Goal: Task Accomplishment & Management: Complete application form

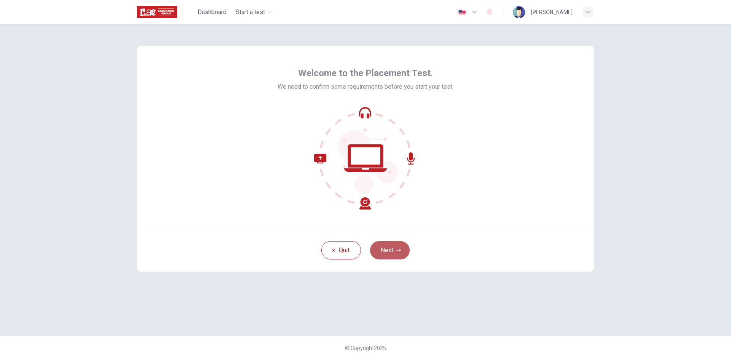
click at [394, 250] on button "Next" at bounding box center [390, 250] width 40 height 18
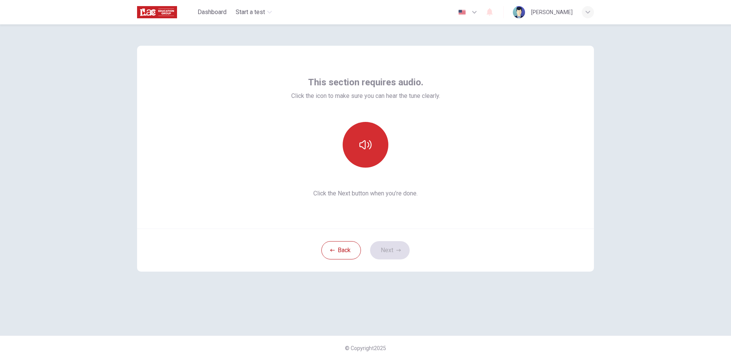
click at [377, 143] on button "button" at bounding box center [366, 145] width 46 height 46
click at [360, 152] on button "button" at bounding box center [366, 145] width 46 height 46
click at [364, 144] on icon "button" at bounding box center [366, 145] width 12 height 12
click at [374, 154] on button "button" at bounding box center [366, 145] width 46 height 46
click at [378, 147] on button "button" at bounding box center [366, 145] width 46 height 46
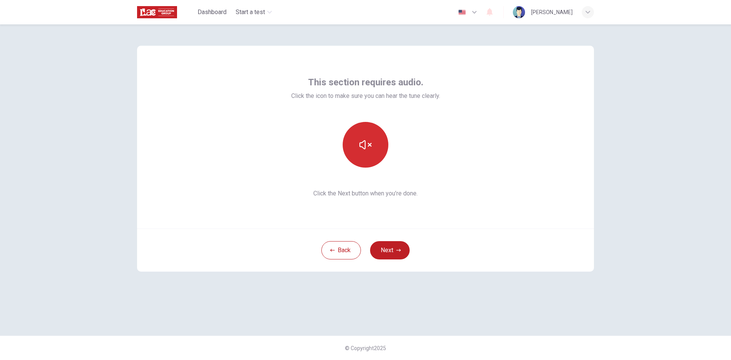
click at [376, 149] on button "button" at bounding box center [366, 145] width 46 height 46
click at [363, 135] on button "button" at bounding box center [366, 145] width 46 height 46
click at [397, 250] on icon "button" at bounding box center [399, 250] width 5 height 5
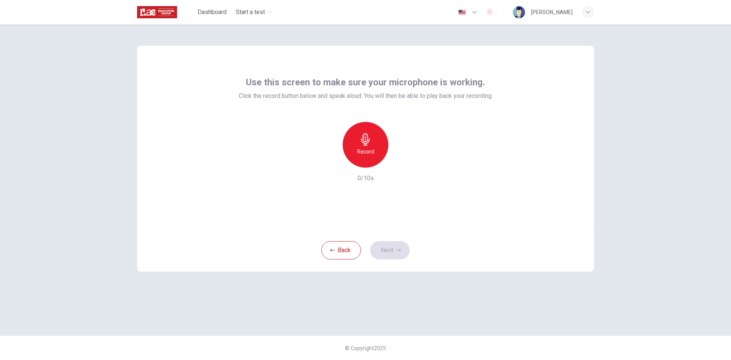
click at [367, 144] on icon "button" at bounding box center [366, 139] width 12 height 12
click at [369, 157] on div "Stop" at bounding box center [366, 145] width 46 height 46
click at [393, 157] on div "Record" at bounding box center [366, 145] width 82 height 46
click at [395, 168] on icon "button" at bounding box center [393, 170] width 4 height 5
click at [370, 153] on h6 "Record" at bounding box center [364, 151] width 17 height 9
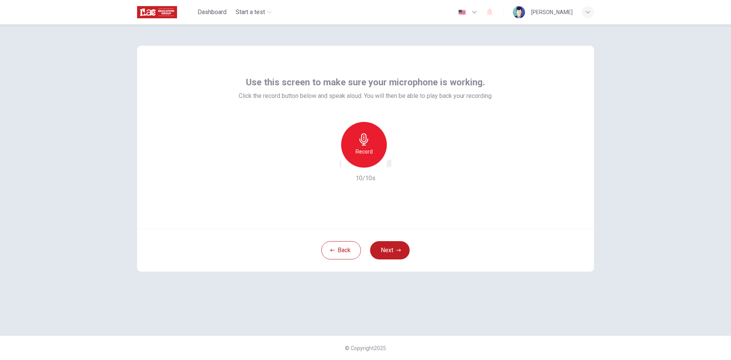
click at [388, 166] on icon "button" at bounding box center [388, 166] width 0 height 0
click at [341, 166] on icon "button" at bounding box center [341, 166] width 0 height 0
click at [397, 250] on icon "button" at bounding box center [399, 250] width 5 height 5
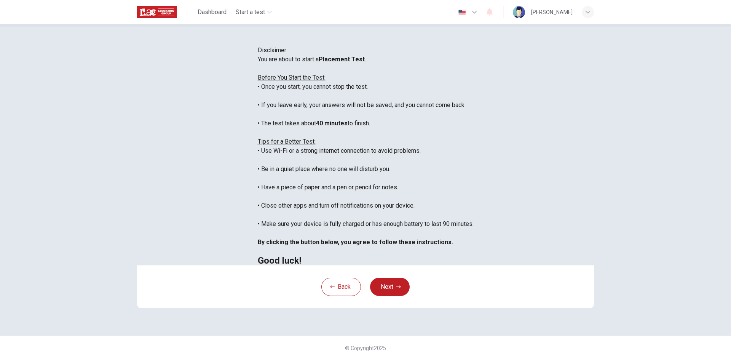
scroll to position [64, 0]
click at [403, 296] on button "Next" at bounding box center [390, 287] width 40 height 18
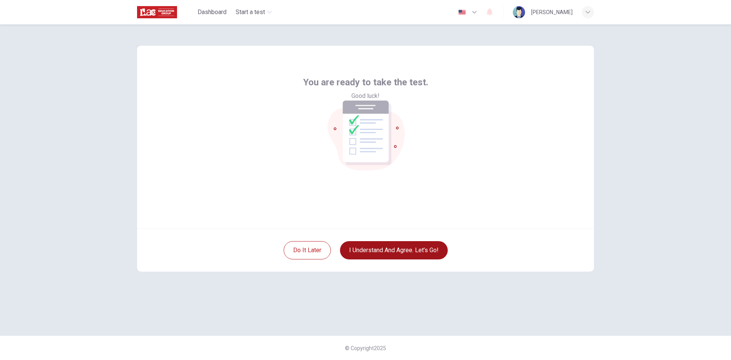
scroll to position [0, 0]
click at [393, 247] on button "I understand and agree. Let’s go!" at bounding box center [394, 250] width 108 height 18
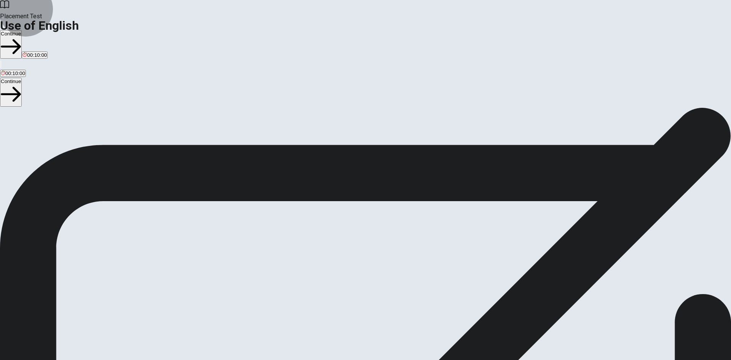
click at [22, 30] on button "Continue" at bounding box center [11, 44] width 22 height 29
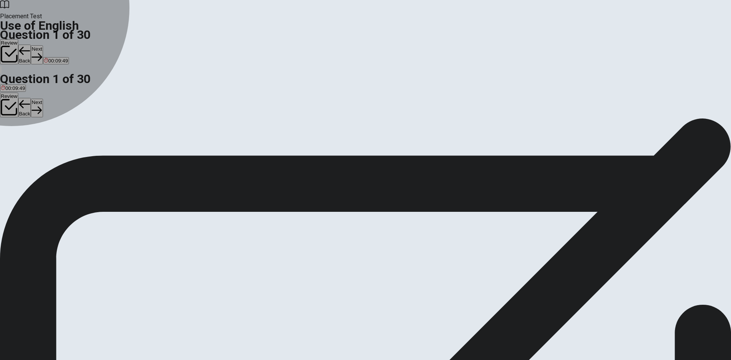
click at [12, 137] on div "A" at bounding box center [6, 140] width 11 height 6
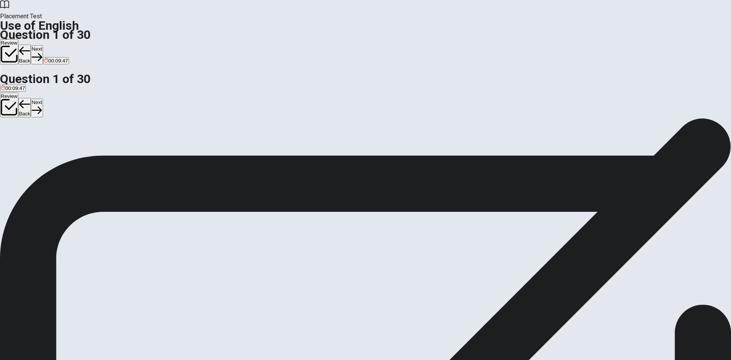
click at [43, 45] on button "Next" at bounding box center [37, 54] width 12 height 19
click at [39, 143] on div "D" at bounding box center [37, 140] width 4 height 6
click at [43, 45] on button "Next" at bounding box center [37, 54] width 12 height 19
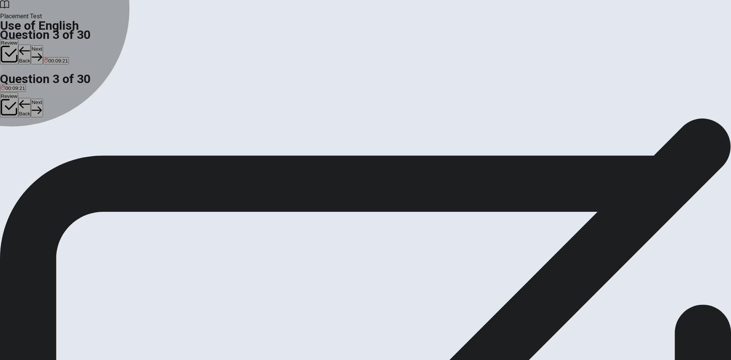
click at [60, 143] on div "D" at bounding box center [54, 140] width 11 height 6
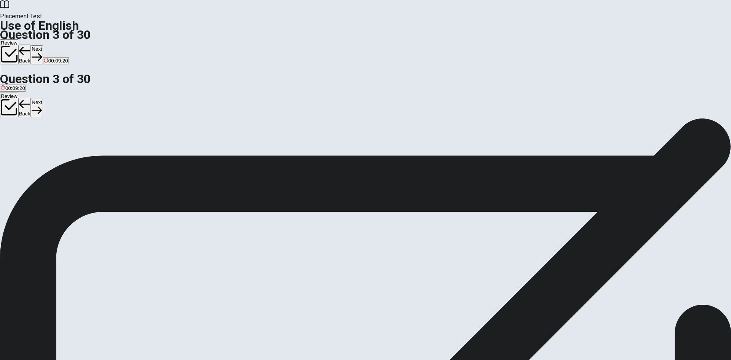
click at [43, 45] on button "Next" at bounding box center [37, 54] width 12 height 19
click at [58, 143] on div "C" at bounding box center [49, 140] width 18 height 6
click at [43, 45] on button "Next" at bounding box center [37, 54] width 12 height 19
click at [31, 45] on button "Back" at bounding box center [24, 55] width 13 height 20
click at [43, 45] on button "Next" at bounding box center [37, 54] width 12 height 19
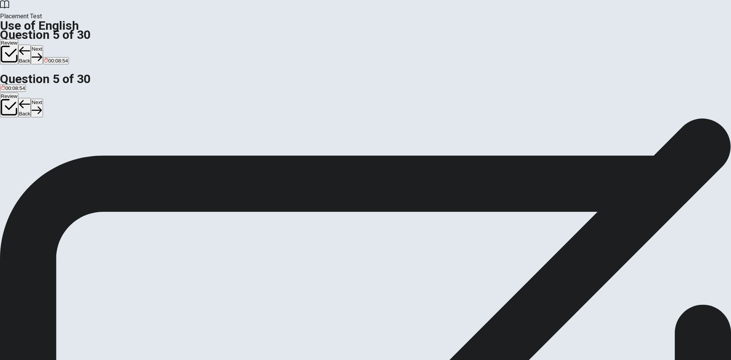
click at [24, 149] on span "flower" at bounding box center [18, 146] width 14 height 6
click at [43, 45] on button "Next" at bounding box center [37, 54] width 12 height 19
click at [22, 143] on span "backpack" at bounding box center [11, 146] width 21 height 6
click at [30, 45] on button "Next" at bounding box center [24, 54] width 12 height 19
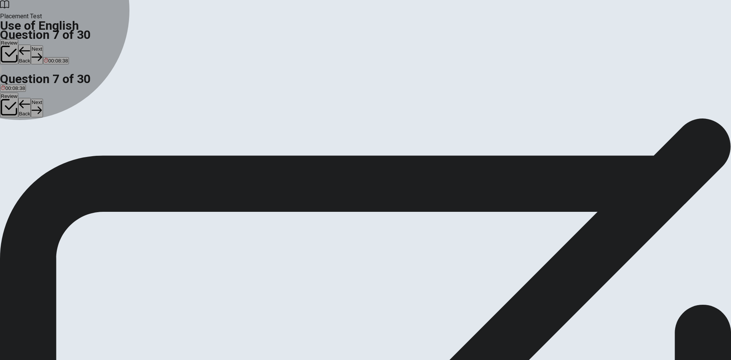
click at [47, 149] on span "sleep" at bounding box center [41, 146] width 12 height 6
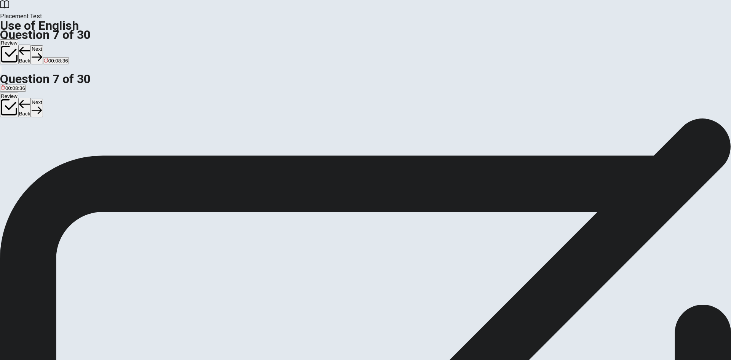
click at [43, 45] on button "Next" at bounding box center [37, 54] width 12 height 19
click at [33, 149] on button "C dull" at bounding box center [28, 142] width 10 height 13
click at [43, 45] on button "Next" at bounding box center [37, 54] width 12 height 19
click at [72, 149] on span "umbrella" at bounding box center [62, 146] width 19 height 6
click at [43, 45] on button "Next" at bounding box center [37, 54] width 12 height 19
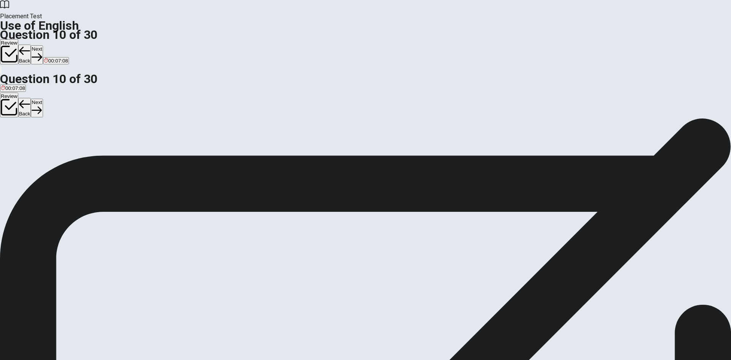
click at [10, 136] on button "A has" at bounding box center [5, 142] width 10 height 13
click at [43, 45] on button "Next" at bounding box center [37, 54] width 12 height 19
click at [38, 143] on div "C" at bounding box center [32, 140] width 11 height 6
click at [30, 45] on button "Next" at bounding box center [24, 54] width 12 height 19
click at [30, 45] on icon "button" at bounding box center [24, 50] width 11 height 11
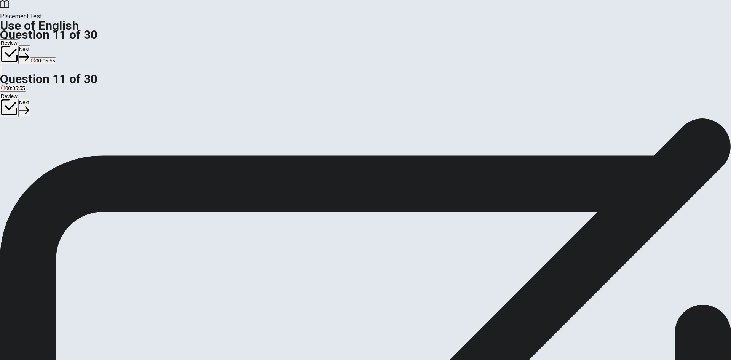
click at [49, 149] on button "D had" at bounding box center [44, 142] width 10 height 13
click at [30, 45] on button "Next" at bounding box center [24, 54] width 12 height 19
click at [28, 143] on div "B" at bounding box center [22, 140] width 11 height 6
click at [42, 52] on icon "button" at bounding box center [37, 57] width 10 height 10
click at [43, 143] on div "D" at bounding box center [38, 140] width 10 height 6
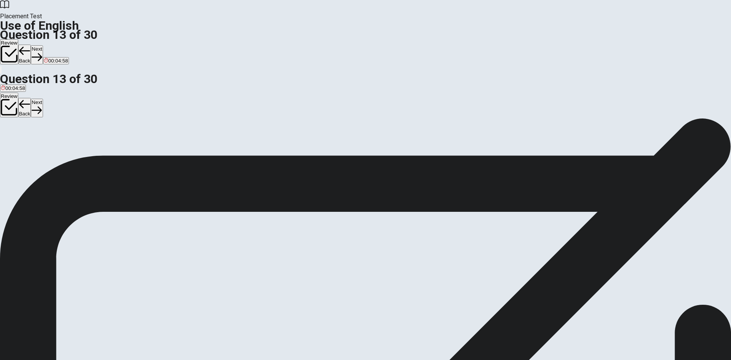
click at [43, 45] on button "Next" at bounding box center [37, 54] width 12 height 19
click at [42, 52] on icon "button" at bounding box center [37, 57] width 10 height 10
click at [31, 45] on button "Back" at bounding box center [24, 55] width 13 height 20
click at [43, 45] on button "Next" at bounding box center [37, 54] width 12 height 19
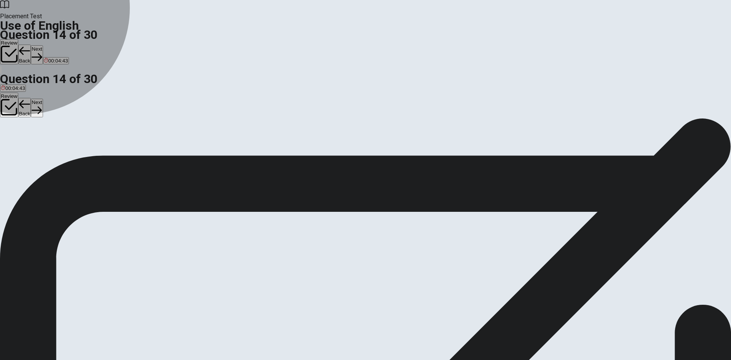
click at [24, 143] on span "did you do" at bounding box center [13, 146] width 24 height 6
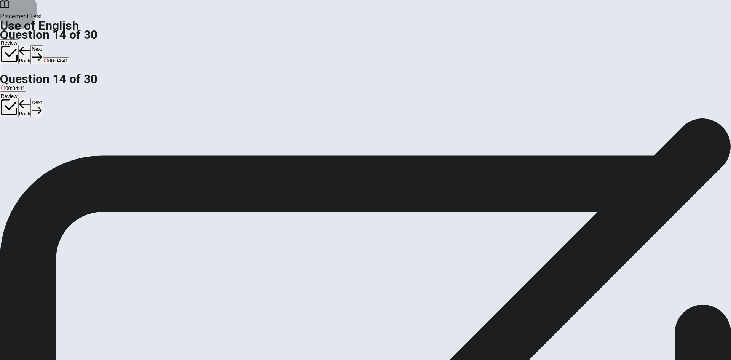
click at [43, 45] on button "Next" at bounding box center [37, 54] width 12 height 19
click at [56, 149] on span "Allow" at bounding box center [50, 146] width 12 height 6
click at [43, 45] on button "Next" at bounding box center [37, 54] width 12 height 19
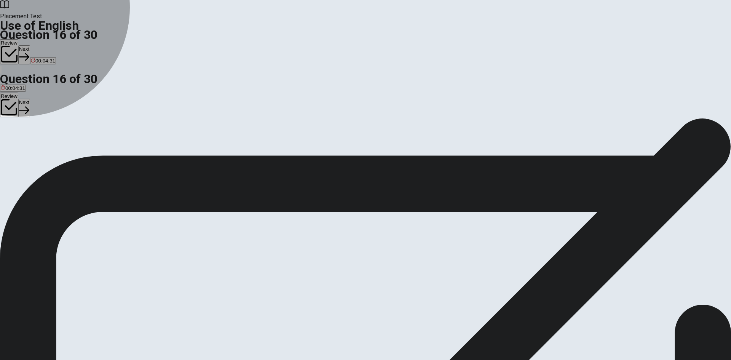
click at [65, 149] on span "clear" at bounding box center [59, 146] width 11 height 6
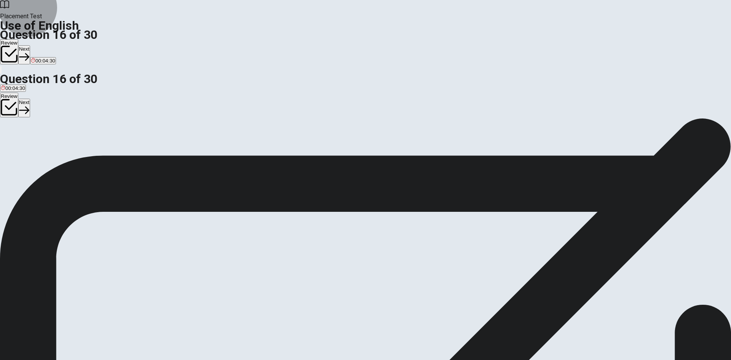
click at [30, 45] on button "Next" at bounding box center [24, 54] width 12 height 19
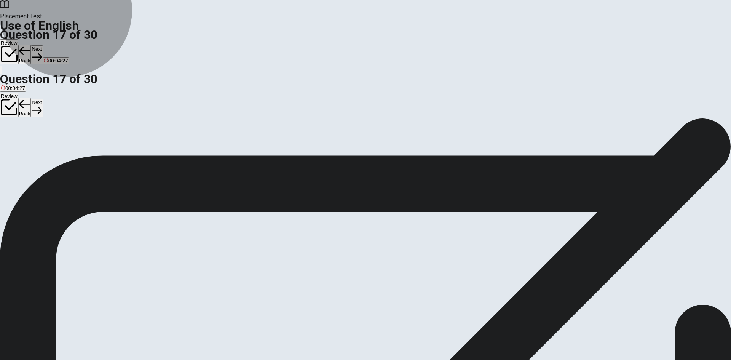
click at [166, 149] on span "to get ready for something" at bounding box center [136, 146] width 59 height 6
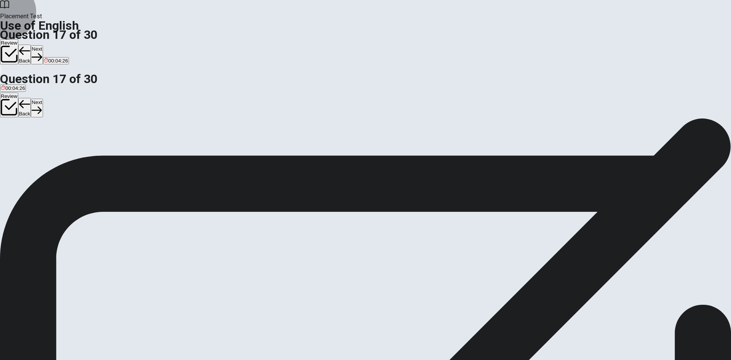
click at [43, 45] on button "Next" at bounding box center [37, 54] width 12 height 19
click at [29, 143] on button "B medicine" at bounding box center [19, 142] width 22 height 13
click at [43, 45] on button "Next" at bounding box center [37, 54] width 12 height 19
click at [48, 149] on span "social" at bounding box center [41, 146] width 13 height 6
click at [43, 45] on button "Next" at bounding box center [37, 54] width 12 height 19
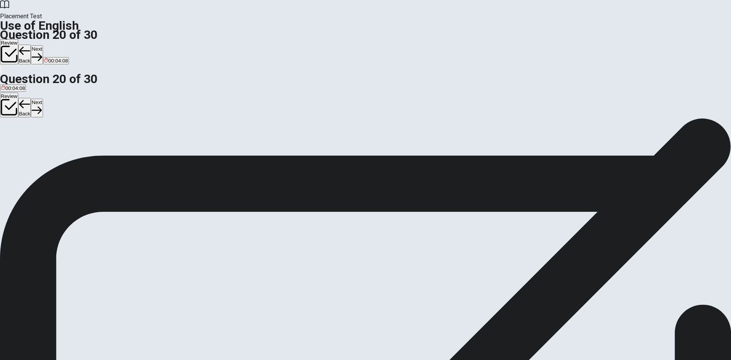
click at [13, 143] on span "Have" at bounding box center [7, 146] width 12 height 6
click at [43, 45] on button "Next" at bounding box center [37, 54] width 12 height 19
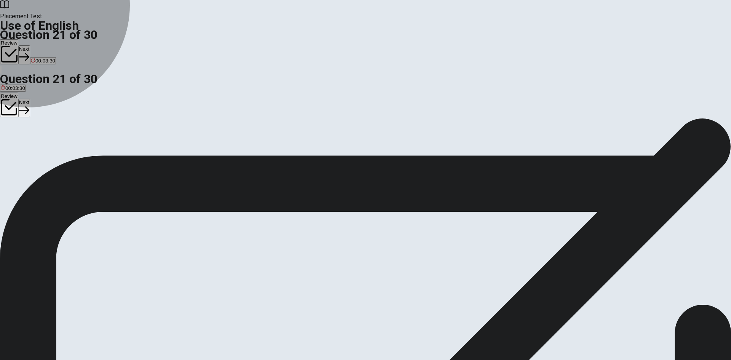
click at [101, 149] on span "will have begun" at bounding box center [83, 146] width 35 height 6
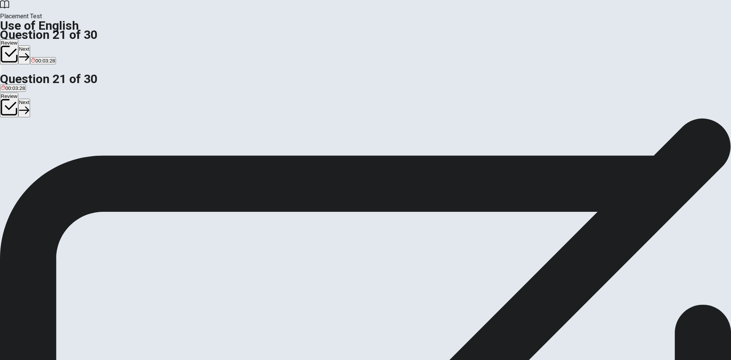
click at [30, 45] on button "Next" at bounding box center [24, 54] width 12 height 19
click at [74, 149] on span "studied" at bounding box center [66, 146] width 16 height 6
click at [43, 45] on button "Next" at bounding box center [37, 54] width 12 height 19
click at [32, 149] on span "went" at bounding box center [27, 146] width 11 height 6
click at [43, 45] on button "Next" at bounding box center [37, 54] width 12 height 19
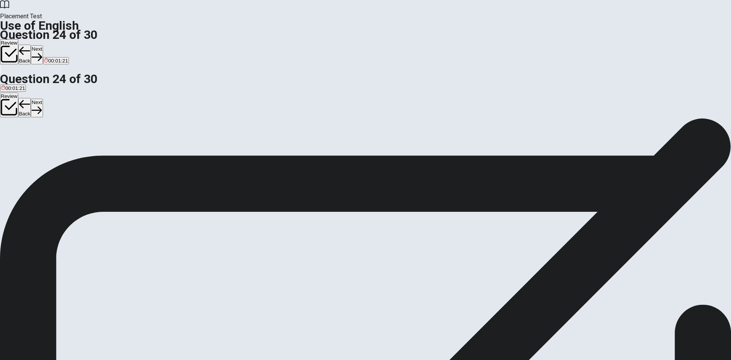
click at [56, 146] on span "will complete" at bounding box center [41, 146] width 29 height 6
click at [42, 52] on icon "button" at bounding box center [37, 57] width 10 height 10
click at [55, 149] on span "suggest" at bounding box center [46, 146] width 18 height 6
click at [43, 45] on button "Next" at bounding box center [37, 54] width 12 height 19
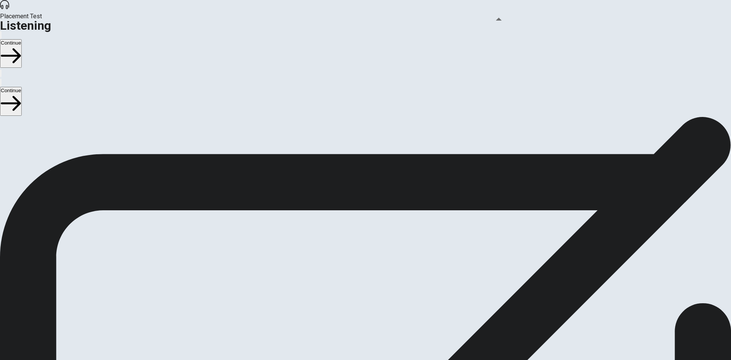
click at [1, 37] on icon "button" at bounding box center [1, 37] width 0 height 0
drag, startPoint x: 513, startPoint y: 27, endPoint x: 507, endPoint y: 32, distance: 7.9
click at [482, 21] on span at bounding box center [482, 21] width 0 height 0
type input "1"
drag, startPoint x: 508, startPoint y: 26, endPoint x: 520, endPoint y: 26, distance: 12.6
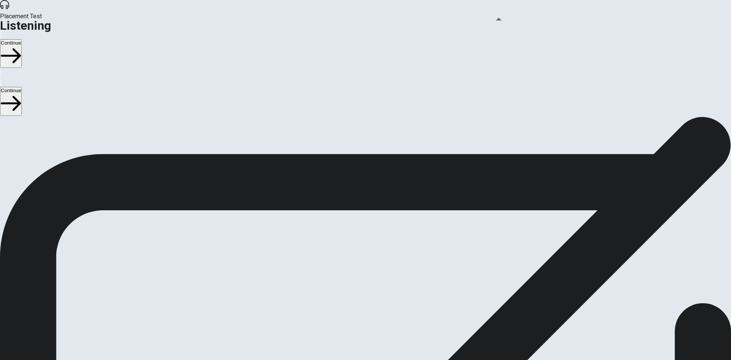
click at [482, 21] on span at bounding box center [482, 21] width 0 height 0
click at [508, 227] on div "Listening Instructions There are 3 audio clips in this section. Each clip has 5…" at bounding box center [365, 176] width 731 height 119
click at [22, 39] on button "Continue" at bounding box center [11, 53] width 22 height 29
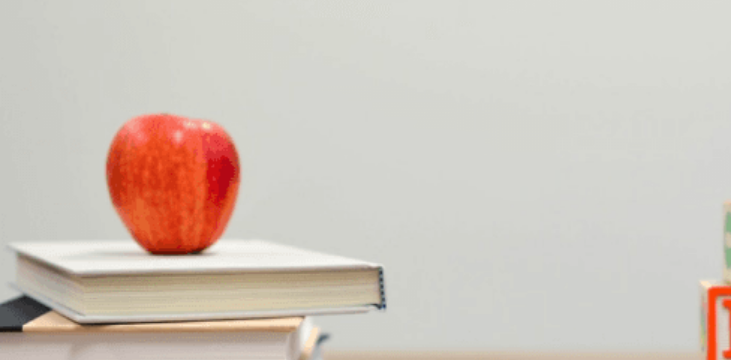
click at [61, 150] on span "It involves problem-solving" at bounding box center [31, 153] width 60 height 6
click at [67, 188] on span "Discuss the idea in a meeting" at bounding box center [34, 185] width 66 height 6
click at [168, 150] on span "It challenges people and encourages teamwork" at bounding box center [115, 153] width 106 height 6
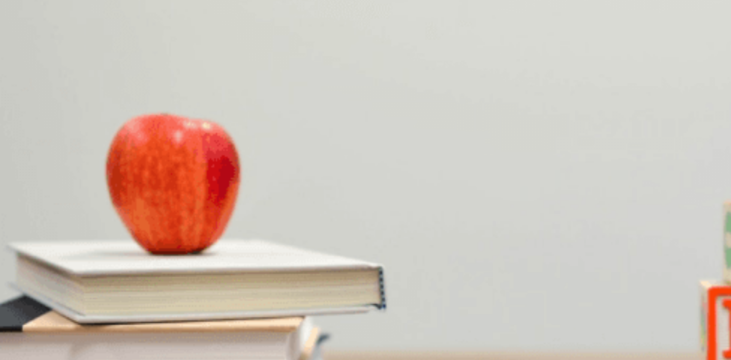
scroll to position [190, 0]
click at [112, 176] on button "B Organize the event" at bounding box center [90, 182] width 45 height 13
click at [195, 208] on button "D It’s held outdoors" at bounding box center [175, 214] width 40 height 13
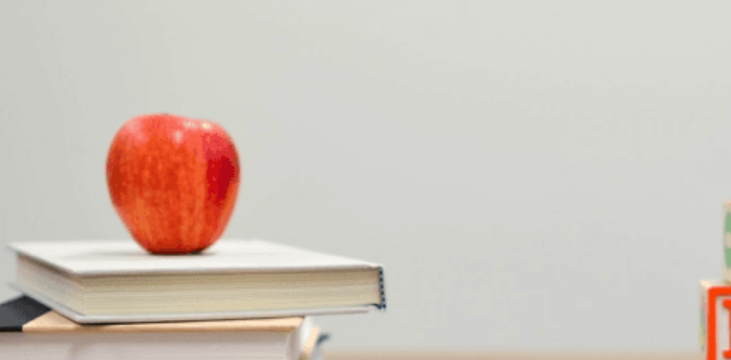
click at [50, 246] on span "An outdoor adventure" at bounding box center [25, 249] width 49 height 6
click at [102, 278] on span "A business conference" at bounding box center [76, 281] width 51 height 6
click at [50, 272] on button "A A team-building event" at bounding box center [25, 278] width 50 height 13
click at [103, 272] on button "B A business conference" at bounding box center [76, 278] width 53 height 13
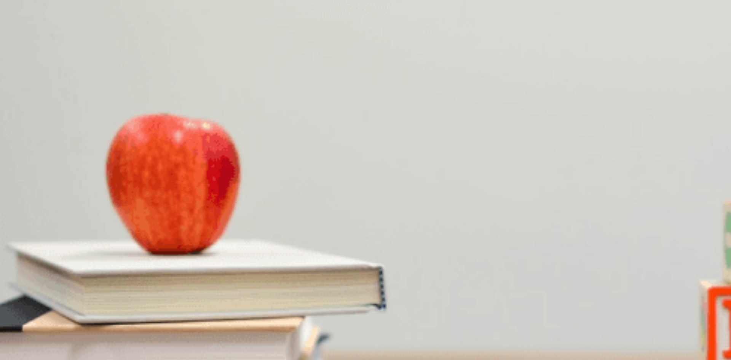
click at [50, 278] on span "A team-building event" at bounding box center [25, 281] width 49 height 6
click at [413, 272] on div "A A team-building event B A business conference C A training seminar D A holida…" at bounding box center [365, 279] width 731 height 14
click at [102, 278] on span "A business conference" at bounding box center [76, 281] width 51 height 6
click at [50, 278] on span "A team-building event" at bounding box center [25, 281] width 49 height 6
click at [102, 278] on span "A business conference" at bounding box center [76, 281] width 51 height 6
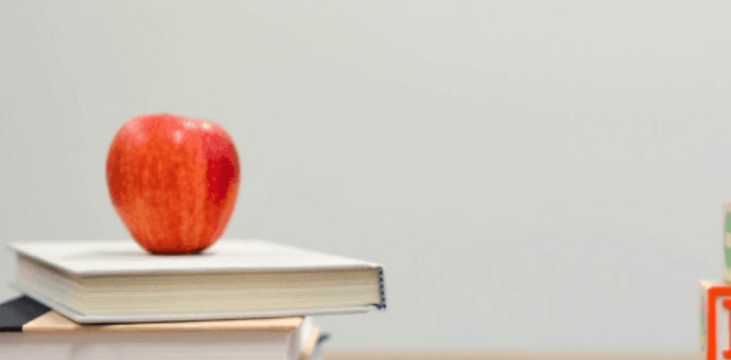
click at [50, 278] on span "A team-building event" at bounding box center [25, 281] width 49 height 6
click at [22, 39] on button "Continue" at bounding box center [11, 53] width 22 height 29
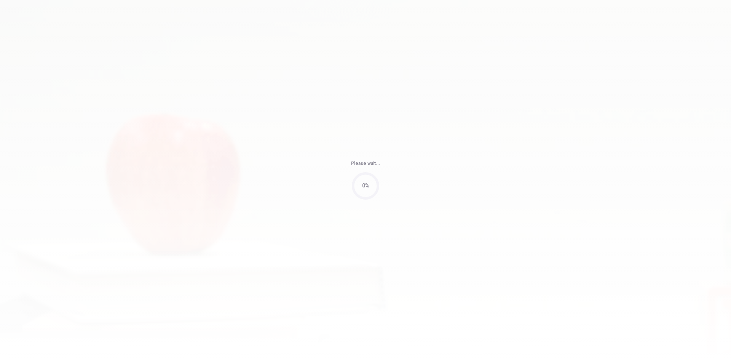
type input "78"
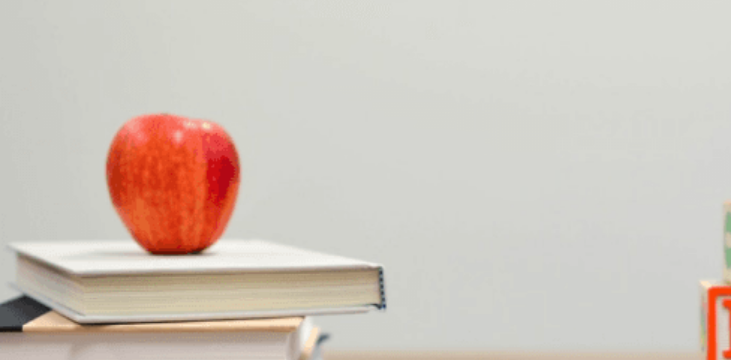
scroll to position [0, 0]
click at [242, 157] on button "C Due to the client’s many small requests" at bounding box center [197, 150] width 90 height 13
click at [66, 184] on span "The client" at bounding box center [55, 185] width 22 height 6
click at [105, 188] on span "The design team" at bounding box center [86, 185] width 38 height 6
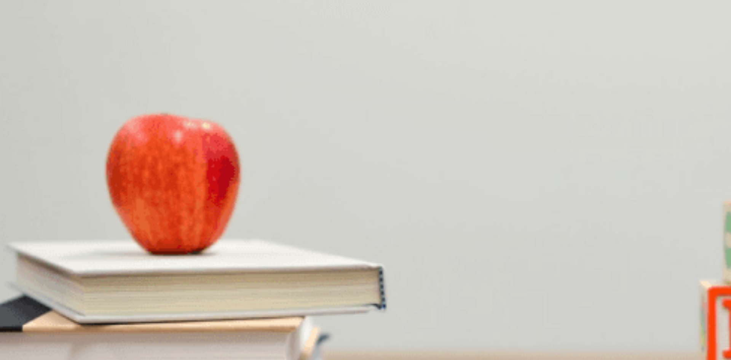
scroll to position [343, 0]
click at [172, 214] on span "Layout changes and a color scheme update" at bounding box center [123, 217] width 99 height 6
click at [140, 250] on button "D More time" at bounding box center [128, 246] width 24 height 13
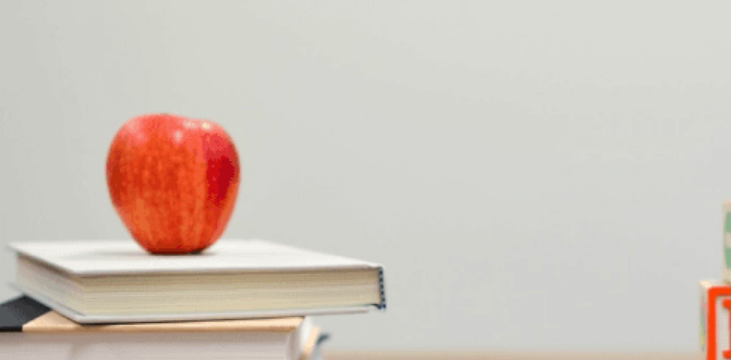
click at [128, 278] on span "He’s facing challenges" at bounding box center [102, 281] width 51 height 6
click at [47, 246] on span "Additional resources" at bounding box center [24, 249] width 46 height 6
click at [22, 39] on button "Continue" at bounding box center [11, 53] width 22 height 29
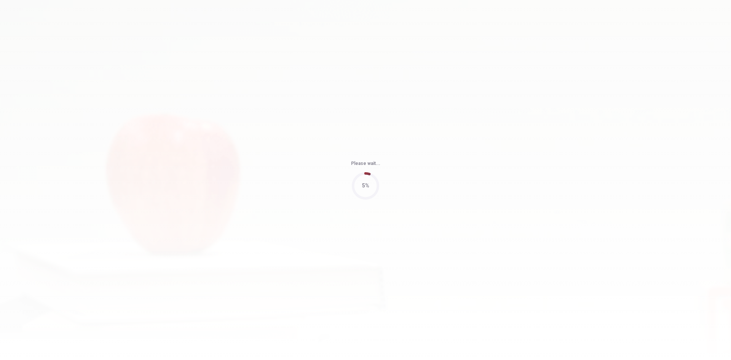
type input "68"
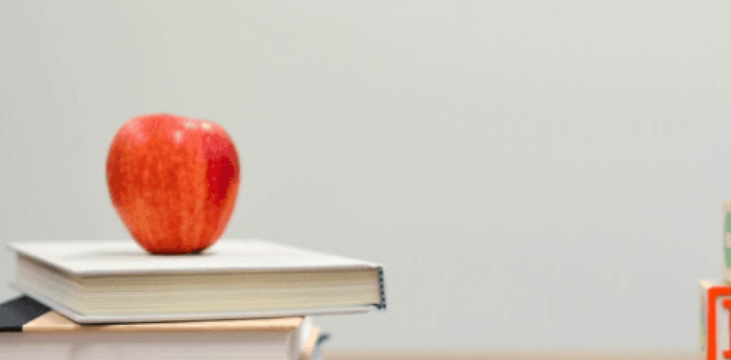
scroll to position [0, 0]
click at [59, 144] on button "A Finalizing the speaker list" at bounding box center [29, 150] width 59 height 13
click at [93, 220] on span "It’s perfectly ready" at bounding box center [72, 217] width 41 height 6
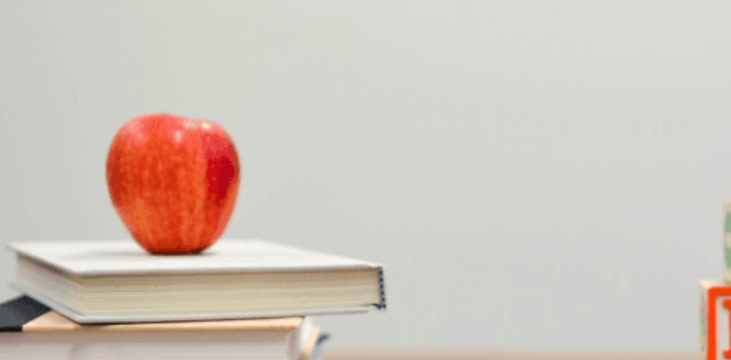
click at [72, 246] on span "Lunch and snacks are arranged" at bounding box center [36, 249] width 71 height 6
click at [44, 188] on span "Next month" at bounding box center [31, 185] width 26 height 6
click at [198, 278] on span "Confirming the keynote speaker" at bounding box center [162, 281] width 72 height 6
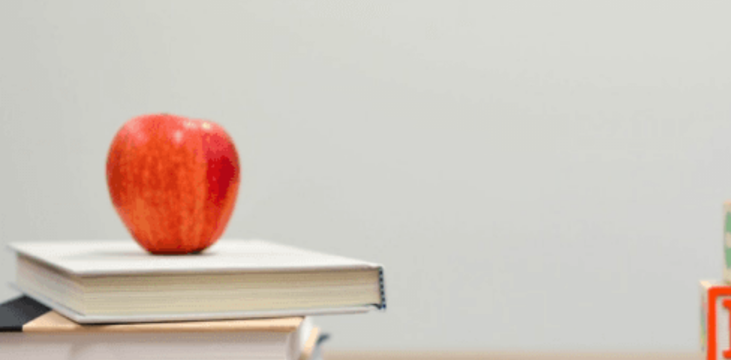
scroll to position [444, 0]
click at [22, 39] on button "Continue" at bounding box center [11, 53] width 22 height 29
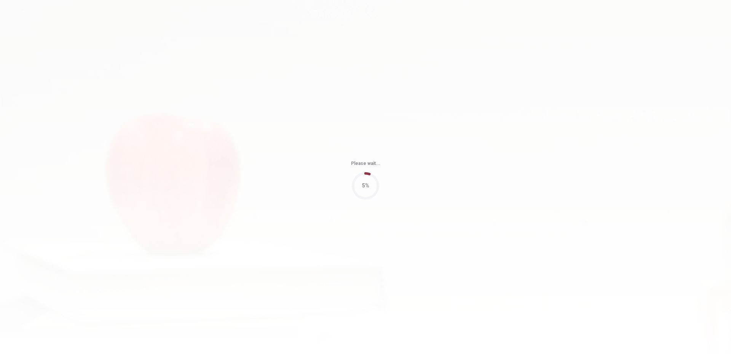
type input "60"
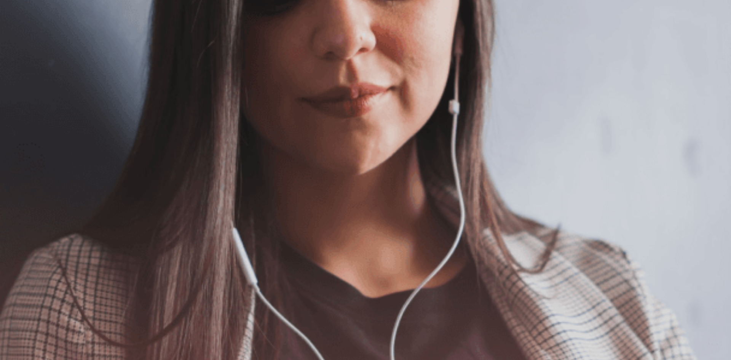
click at [22, 39] on button "Continue" at bounding box center [11, 53] width 22 height 29
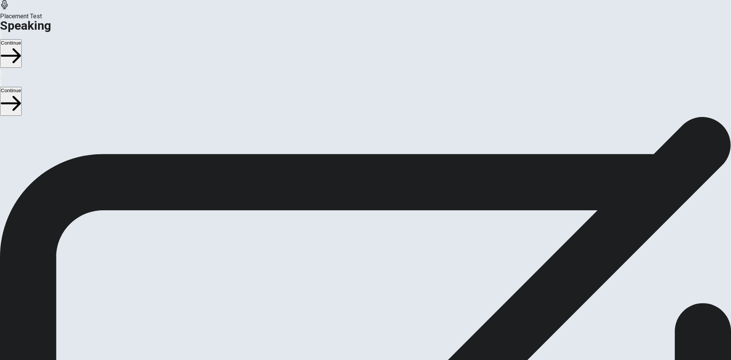
click at [357, 269] on button "Play Audio" at bounding box center [357, 272] width 2 height 7
click at [377, 243] on div at bounding box center [365, 256] width 23 height 26
click at [377, 243] on icon at bounding box center [365, 254] width 23 height 23
click at [356, 269] on button "Record Again" at bounding box center [355, 272] width 2 height 7
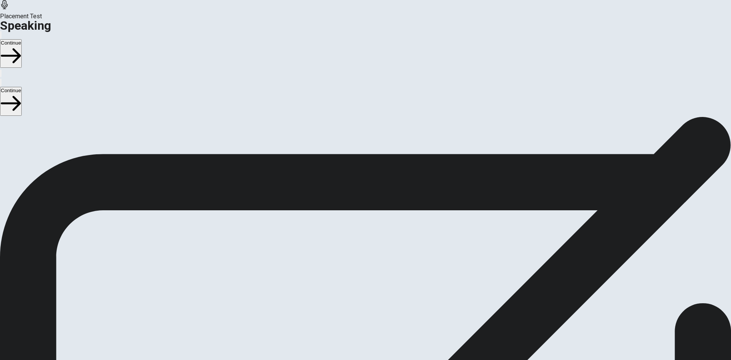
click at [379, 296] on icon at bounding box center [365, 309] width 27 height 27
click at [365, 275] on icon "Play Audio" at bounding box center [360, 279] width 7 height 9
click at [355, 275] on icon "Record Again" at bounding box center [355, 275] width 0 height 0
click at [371, 243] on icon at bounding box center [362, 254] width 16 height 23
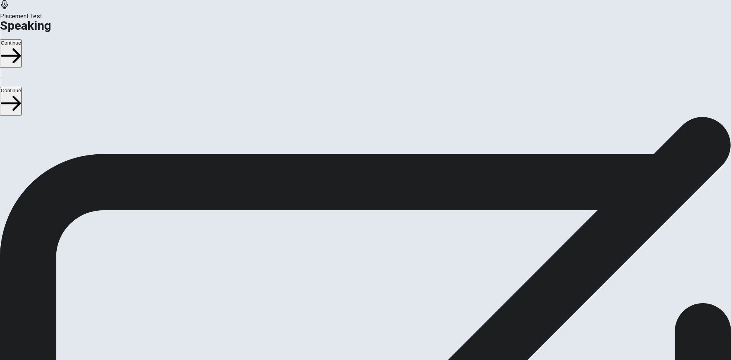
click at [357, 275] on icon "Play Audio" at bounding box center [357, 275] width 0 height 0
click at [382, 268] on button "Record Again" at bounding box center [366, 286] width 32 height 37
click at [379, 247] on div "Stop Recording" at bounding box center [365, 295] width 27 height 97
click at [364, 275] on icon "Record Again" at bounding box center [359, 279] width 9 height 9
click at [379, 326] on span "Stop Recording" at bounding box center [365, 334] width 27 height 16
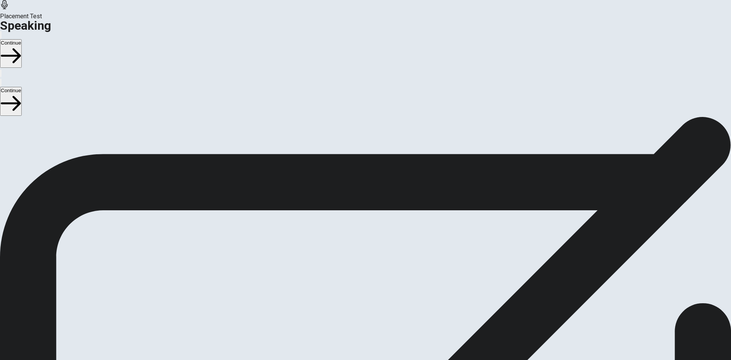
click at [382, 268] on button "Record Again" at bounding box center [366, 286] width 32 height 37
click at [379, 326] on span "Stop Recording" at bounding box center [365, 334] width 27 height 16
click at [377, 243] on div at bounding box center [365, 256] width 23 height 26
click at [377, 243] on icon at bounding box center [365, 254] width 23 height 23
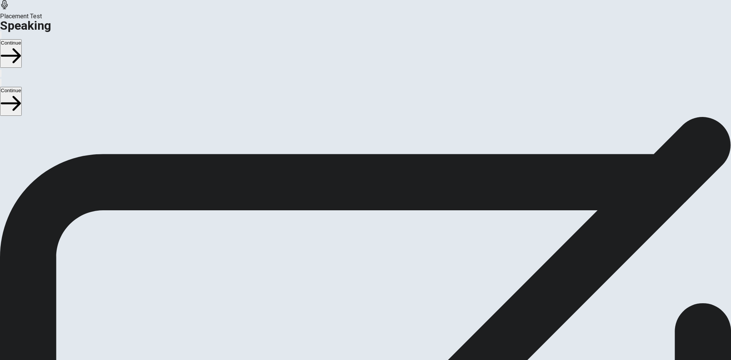
click at [382, 268] on button "Record Again" at bounding box center [366, 286] width 32 height 37
click at [365, 275] on icon "Play Audio" at bounding box center [360, 279] width 7 height 9
click at [541, 277] on div "00:00:10" at bounding box center [365, 242] width 731 height 69
click at [10, 38] on icon "button" at bounding box center [5, 41] width 9 height 7
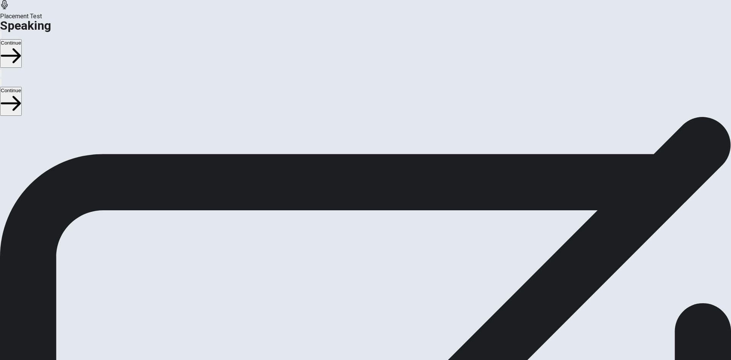
click at [377, 243] on div at bounding box center [365, 256] width 23 height 26
click at [357, 269] on button "Play Audio" at bounding box center [357, 272] width 2 height 7
click at [377, 243] on div at bounding box center [365, 256] width 23 height 26
click at [356, 269] on button "Record Again" at bounding box center [355, 272] width 2 height 7
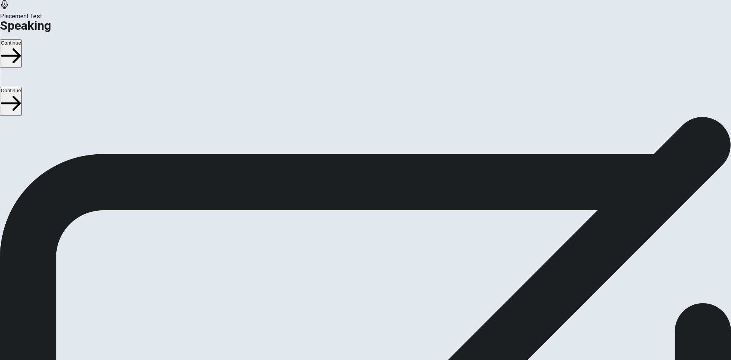
click at [379, 296] on icon at bounding box center [365, 309] width 27 height 27
click at [371, 243] on icon at bounding box center [362, 254] width 16 height 23
click at [377, 243] on icon at bounding box center [365, 254] width 23 height 23
click at [357, 269] on button "Play Audio" at bounding box center [357, 272] width 2 height 7
click at [382, 268] on button "Record Again" at bounding box center [366, 286] width 32 height 37
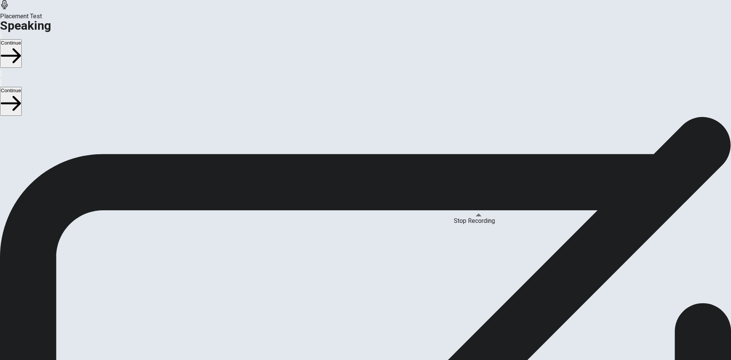
click at [2, 70] on button "button" at bounding box center [1, 73] width 2 height 7
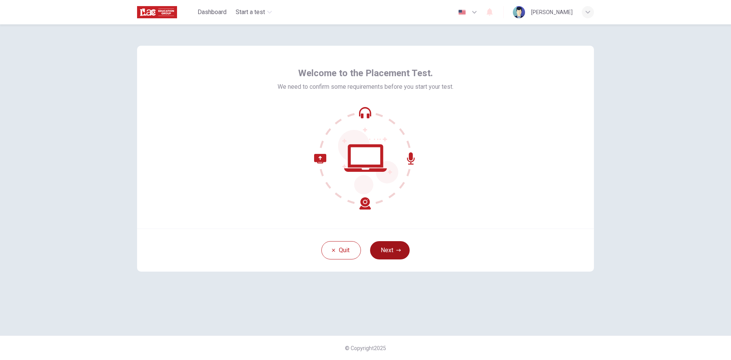
click at [400, 252] on icon "button" at bounding box center [399, 250] width 5 height 5
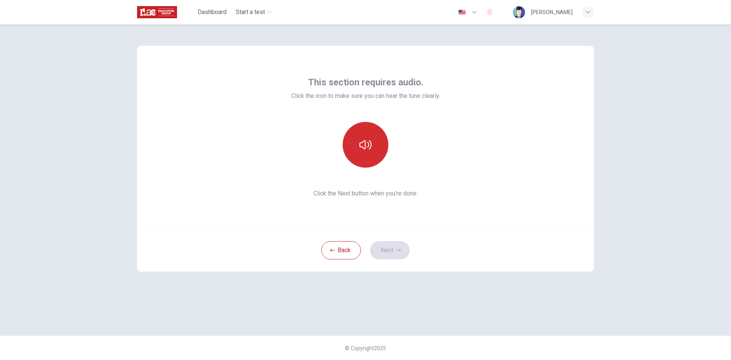
click at [378, 151] on button "button" at bounding box center [366, 145] width 46 height 46
click at [399, 246] on button "Next" at bounding box center [390, 250] width 40 height 18
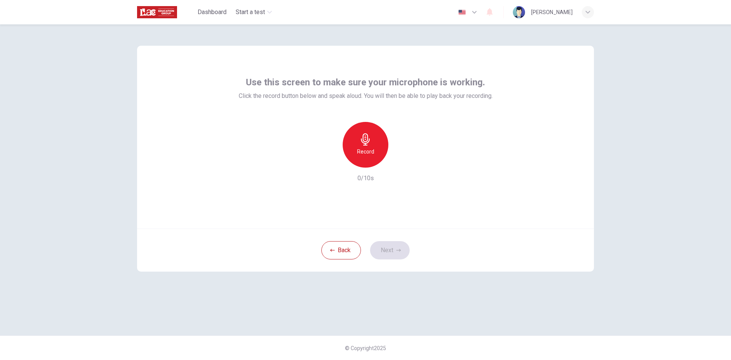
click at [362, 133] on div "Record" at bounding box center [366, 145] width 46 height 46
click at [366, 157] on div "Stop" at bounding box center [366, 145] width 46 height 46
click at [397, 253] on button "Next" at bounding box center [390, 250] width 40 height 18
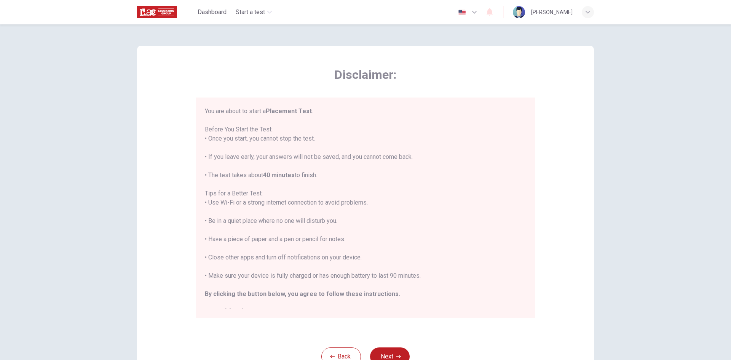
scroll to position [9, 0]
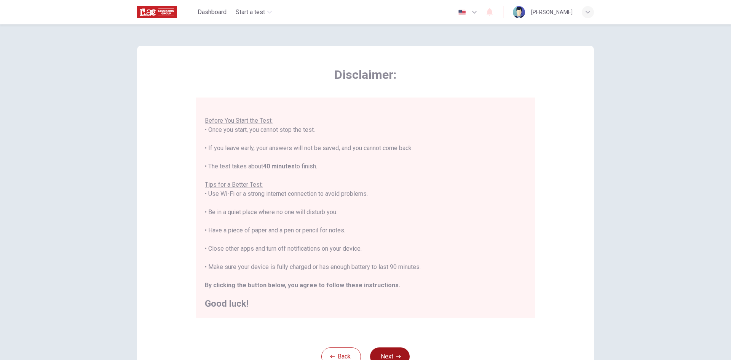
click at [388, 353] on button "Next" at bounding box center [390, 356] width 40 height 18
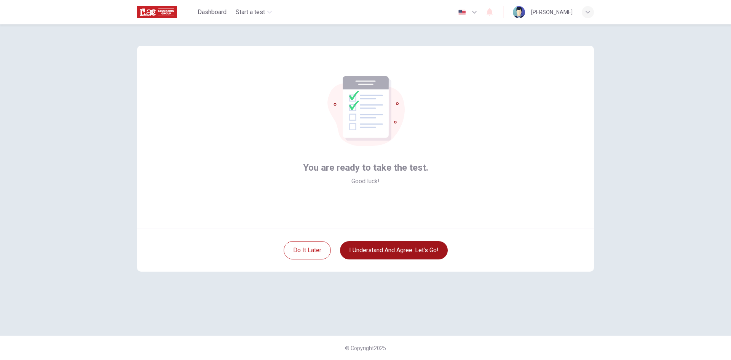
click at [393, 249] on button "I understand and agree. Let’s go!" at bounding box center [394, 250] width 108 height 18
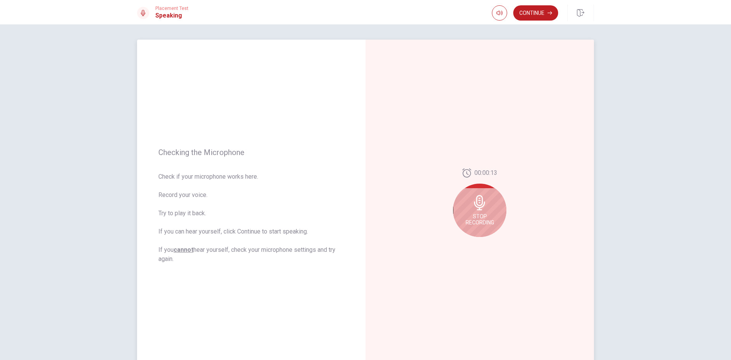
click at [412, 238] on div "00:00:13 Stop Recording" at bounding box center [480, 206] width 229 height 332
click at [474, 205] on icon at bounding box center [479, 202] width 11 height 15
click at [542, 11] on button "Continue" at bounding box center [536, 12] width 45 height 15
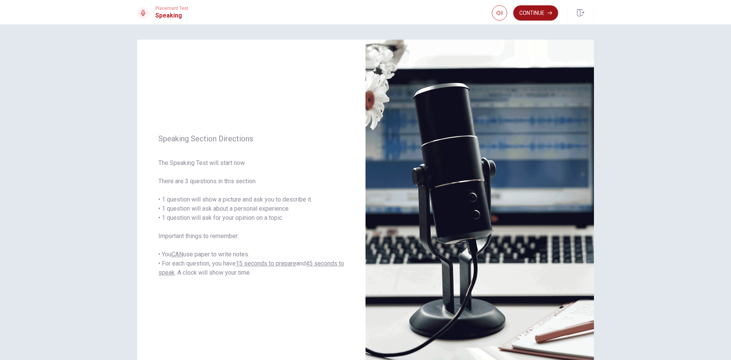
click at [538, 13] on button "Continue" at bounding box center [536, 12] width 45 height 15
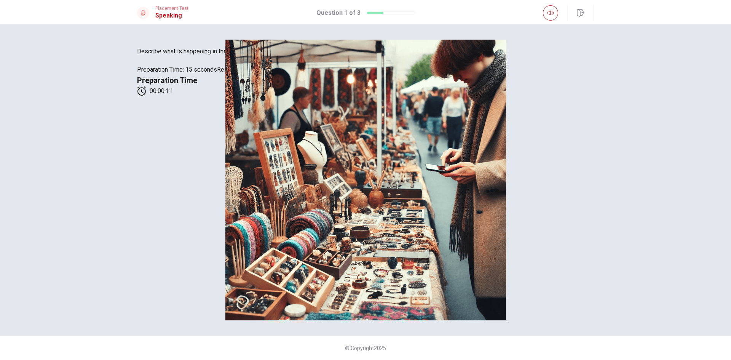
click at [270, 193] on img at bounding box center [366, 180] width 482 height 281
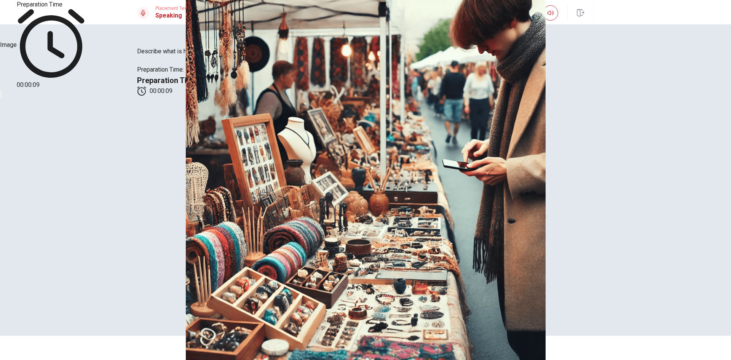
click at [453, 223] on img at bounding box center [365, 180] width 731 height 360
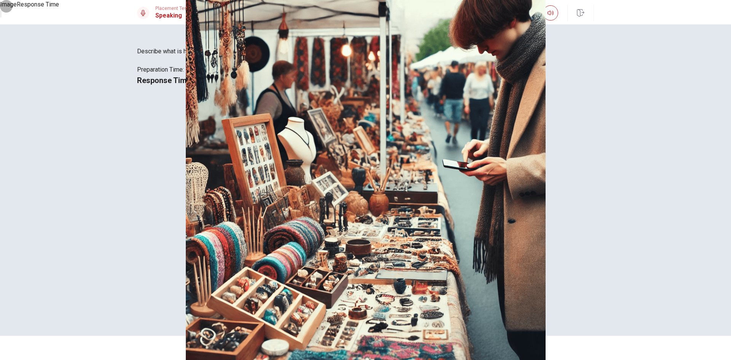
click at [1, 16] on icon "button" at bounding box center [1, 16] width 0 height 0
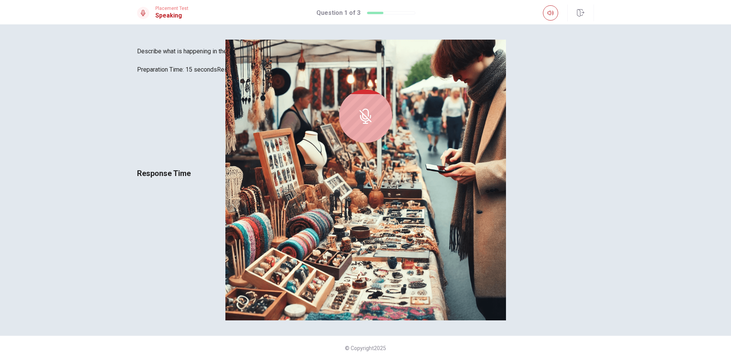
click at [392, 143] on div at bounding box center [365, 116] width 53 height 53
drag, startPoint x: 484, startPoint y: 227, endPoint x: 489, endPoint y: 240, distance: 13.9
click at [487, 167] on div "00:00:27 Your microphone isn't recording anything!" at bounding box center [365, 120] width 457 height 93
click at [490, 179] on div "00:00:27 Your microphone isn't recording anything! Response Time" at bounding box center [365, 126] width 457 height 105
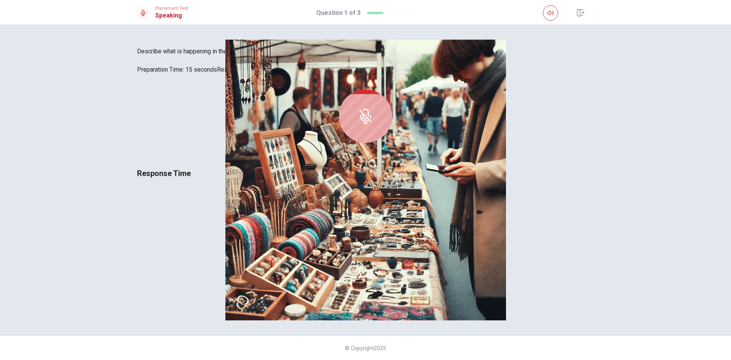
click at [427, 179] on div "00:00:27 Your microphone isn't recording anything! Response Time" at bounding box center [365, 126] width 457 height 105
click at [337, 74] on div "Describe what is happening in the scene using details about people, places, and…" at bounding box center [365, 60] width 457 height 27
click at [306, 190] on img at bounding box center [366, 180] width 482 height 281
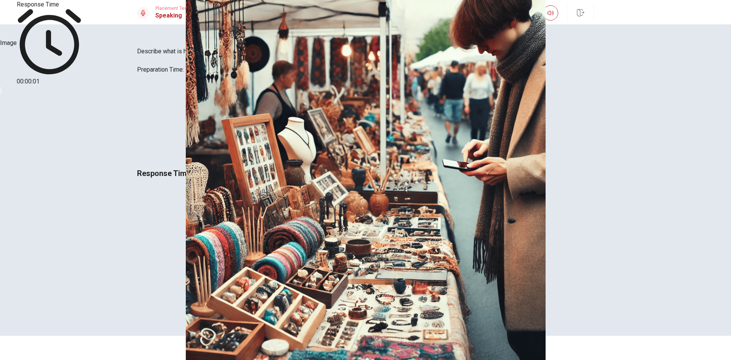
click at [319, 199] on img at bounding box center [365, 180] width 731 height 360
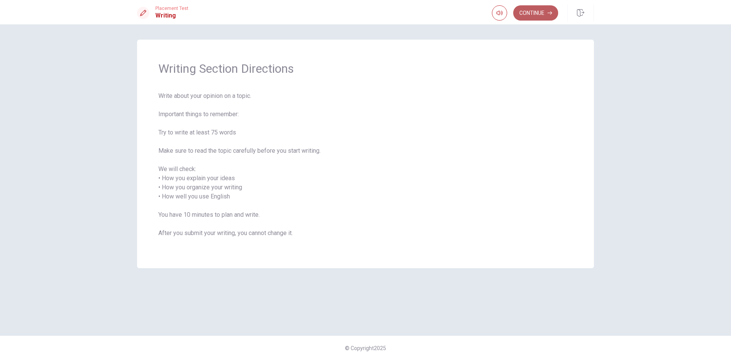
click at [527, 13] on button "Continue" at bounding box center [536, 12] width 45 height 15
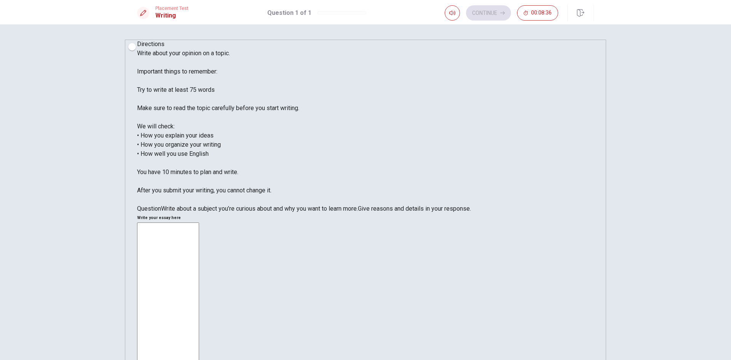
click at [199, 222] on textarea at bounding box center [168, 335] width 62 height 227
type textarea "T"
type textarea "x"
type textarea "Th"
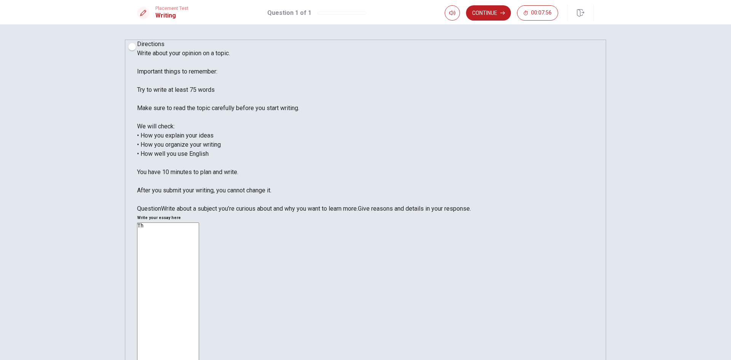
type textarea "x"
type textarea "The"
type textarea "x"
type textarea "The"
type textarea "x"
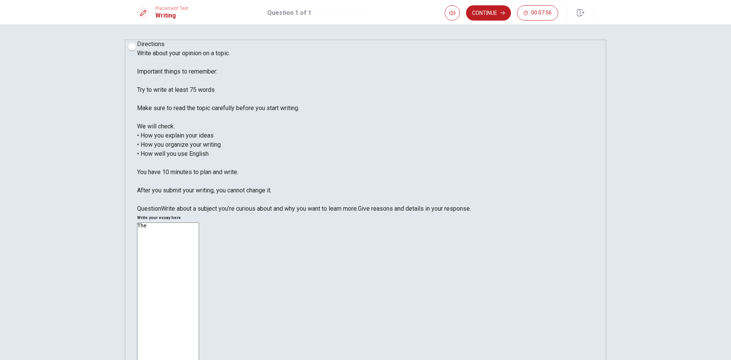
type textarea "The o"
type textarea "x"
type textarea "The on"
type textarea "x"
type textarea "The one"
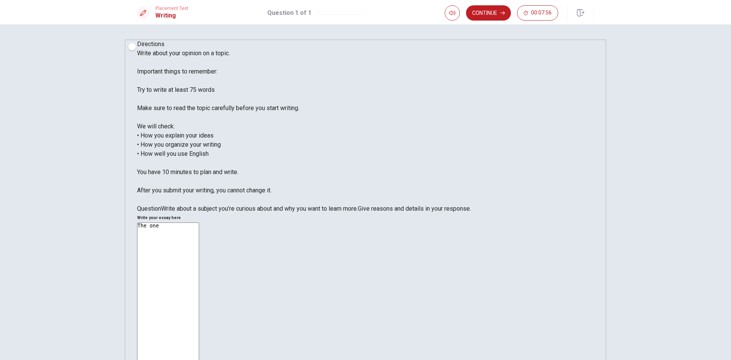
type textarea "x"
type textarea "The one"
type textarea "x"
type textarea "The one s"
type textarea "x"
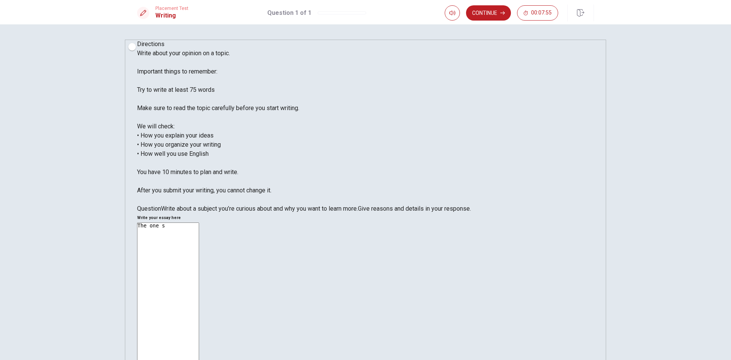
type textarea "The one su"
type textarea "x"
type textarea "The one sub"
type textarea "x"
type textarea "The one subj"
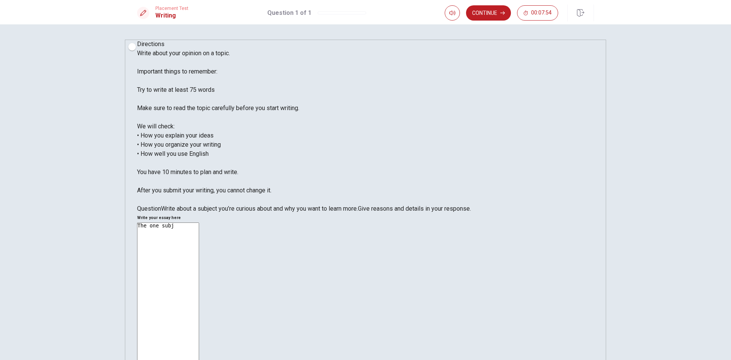
type textarea "x"
type textarea "The one subje"
type textarea "x"
type textarea "The one subjec"
type textarea "x"
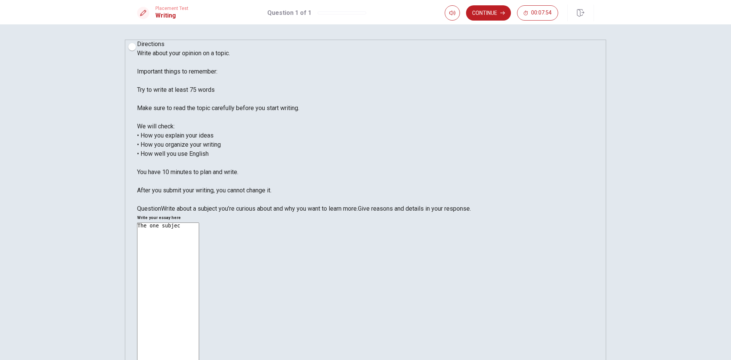
type textarea "The one subject"
type textarea "x"
type textarea "The one subject"
type textarea "x"
type textarea "The one subject i"
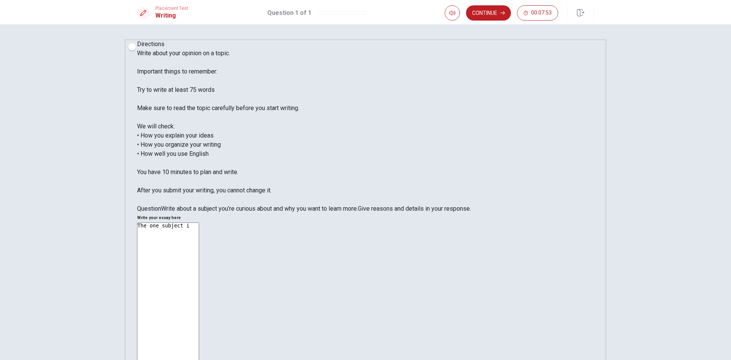
type textarea "x"
type textarea "The one subject i"
type textarea "x"
type textarea "The one subject i w"
type textarea "x"
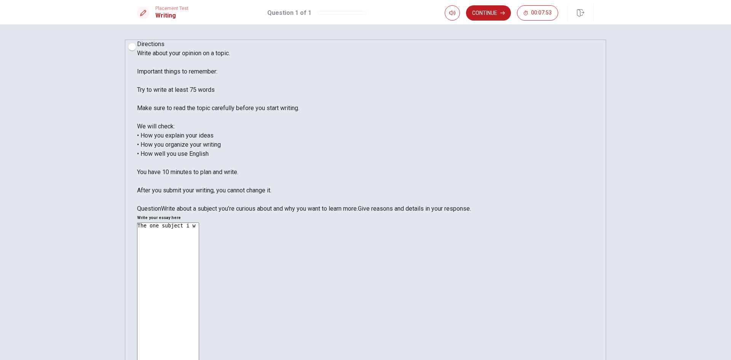
type textarea "The one subject i wi"
type textarea "x"
type textarea "The one subject i wil"
type textarea "x"
type textarea "The one subject i will"
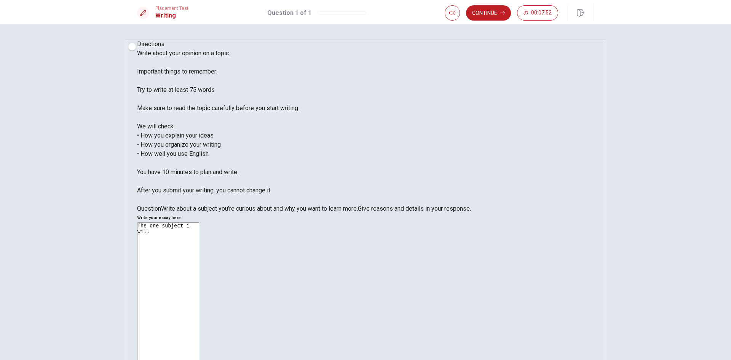
type textarea "x"
type textarea "The one subject i wil"
type textarea "x"
type textarea "The one subject i wi"
type textarea "x"
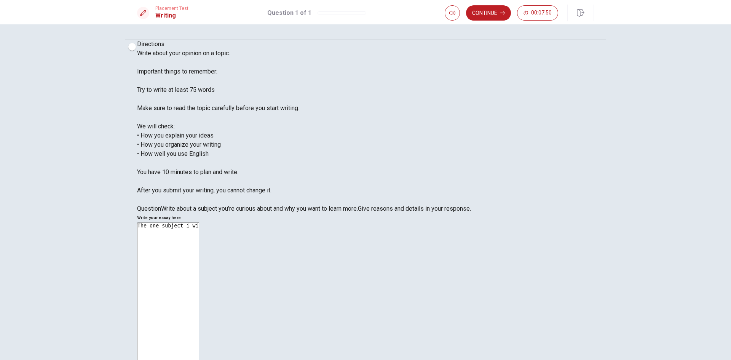
type textarea "The one subject i w"
type textarea "x"
type textarea "The one subject i"
type textarea "x"
type textarea "The one subject i"
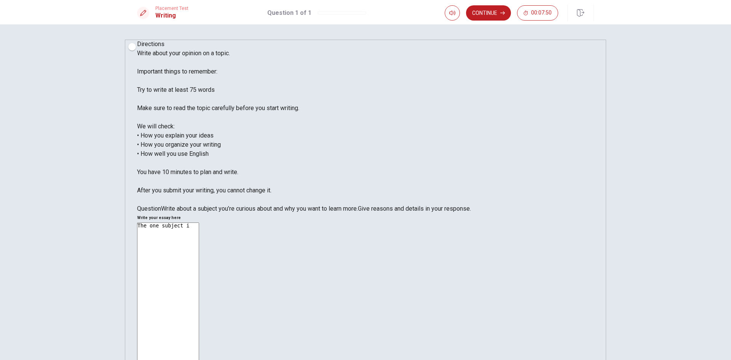
type textarea "x"
type textarea "The one subject i"
type textarea "x"
type textarea "The one subject i a"
type textarea "x"
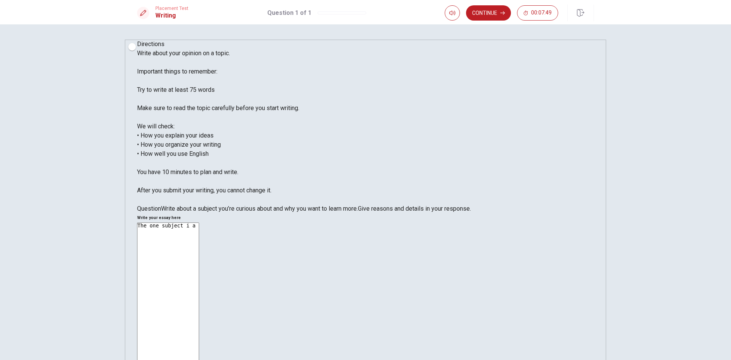
type textarea "The one subject i am"
type textarea "x"
type textarea "The one subject i am"
type textarea "x"
type textarea "The one subject i am v"
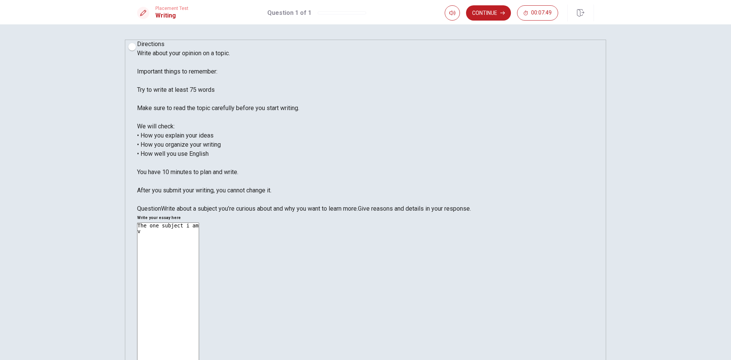
type textarea "x"
type textarea "The one subject i am ve"
type textarea "x"
type textarea "The one subject i am ver"
type textarea "x"
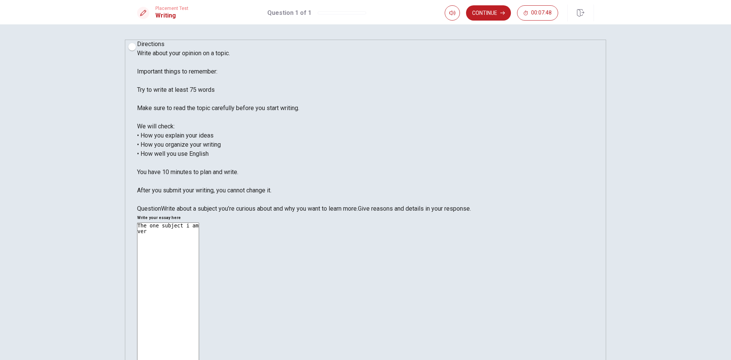
type textarea "The one subject i am very"
type textarea "x"
type textarea "The one subject i am very"
type textarea "x"
type textarea "The one subject i am very c"
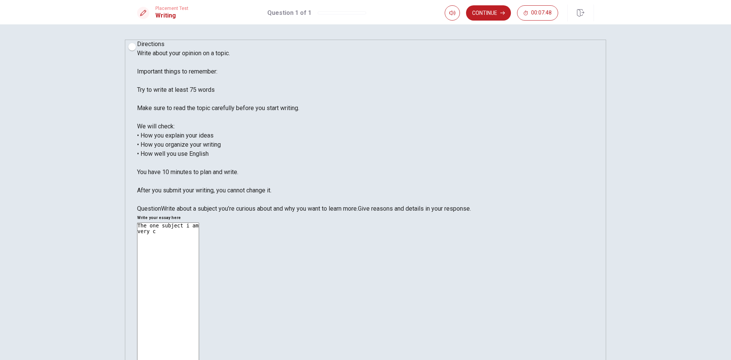
type textarea "x"
type textarea "The one subject i am very cu"
type textarea "x"
type textarea "The one subject i am very cur"
type textarea "x"
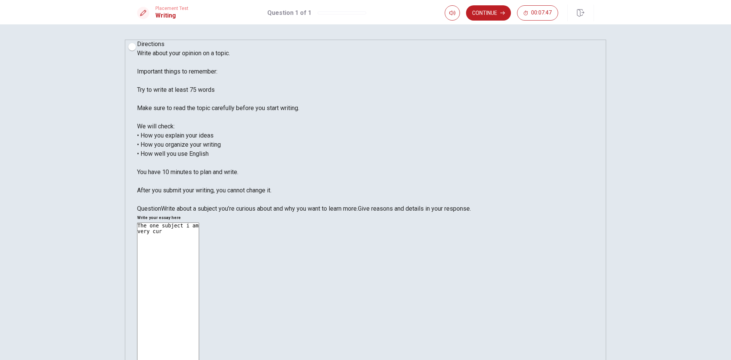
type textarea "The one subject i am very curi"
type textarea "x"
type textarea "The one subject i am very curio"
type textarea "x"
type textarea "The one subject i am very curiou"
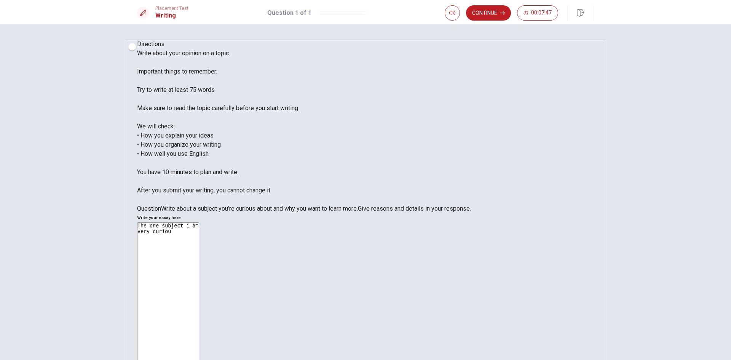
type textarea "x"
type textarea "The one subject i am very curious"
type textarea "x"
type textarea "The one subject i am very curiou"
type textarea "x"
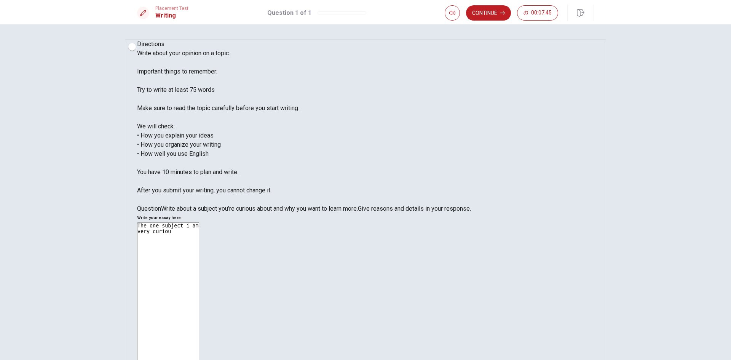
type textarea "The one subject i am very curio"
type textarea "x"
type textarea "The one subject i am very curi"
type textarea "x"
type textarea "The one subject i am very cur"
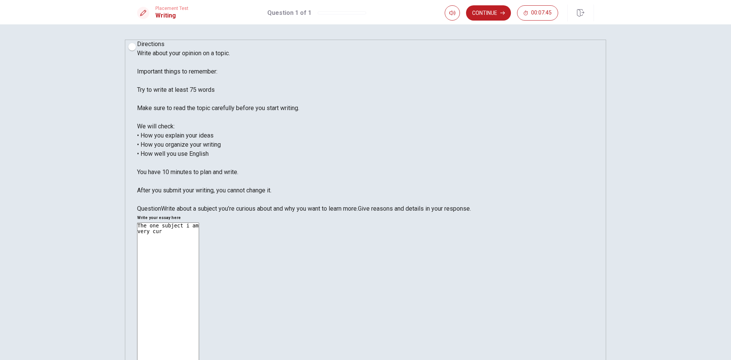
type textarea "x"
type textarea "The one subject i am very cu"
type textarea "x"
type textarea "The one subject i am very c"
type textarea "x"
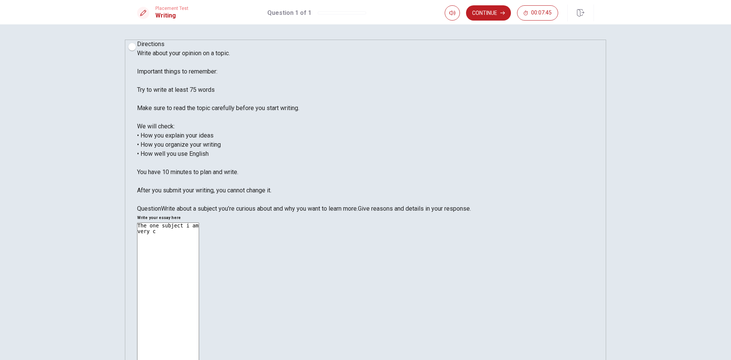
type textarea "The one subject i am very"
type textarea "x"
type textarea "The one subject i am very"
type textarea "x"
type textarea "The one subject i am ver"
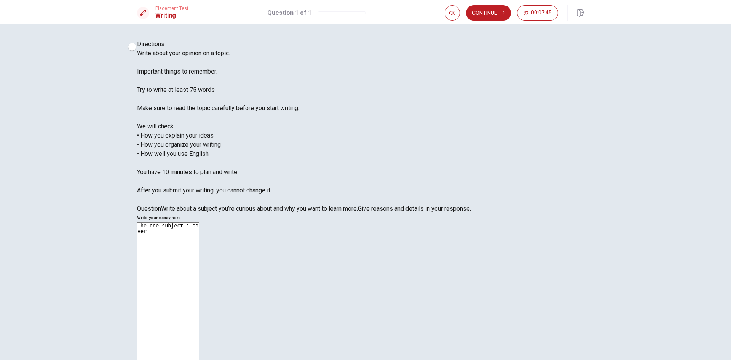
type textarea "x"
type textarea "The one subject i am ve"
type textarea "x"
type textarea "The one subject i am v"
type textarea "x"
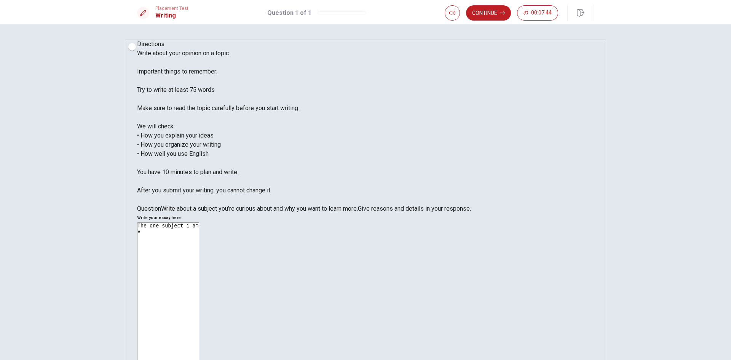
type textarea "The one subject i am"
type textarea "x"
type textarea "The one subject i am a"
type textarea "x"
type textarea "The one subject i am al"
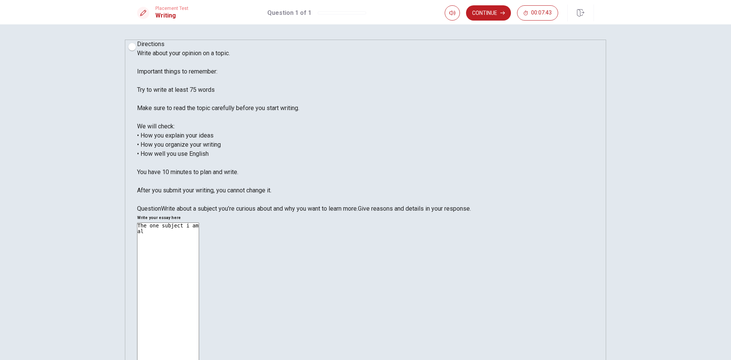
type textarea "x"
type textarea "The one subject i am ala"
type textarea "x"
type textarea "The one subject i am al"
type textarea "x"
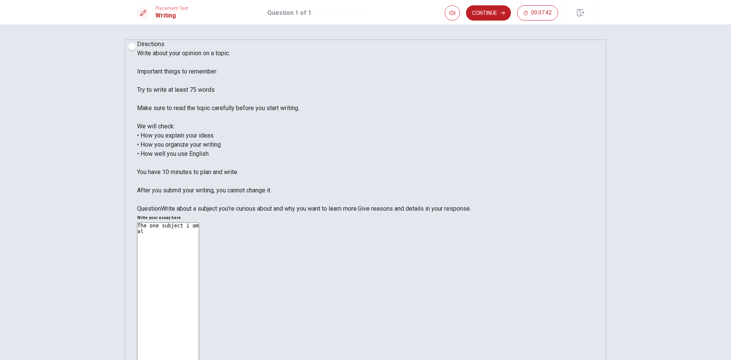
type textarea "The one subject i am alw"
type textarea "x"
type textarea "The one subject i am alwa"
type textarea "x"
type textarea "The one subject i am alway"
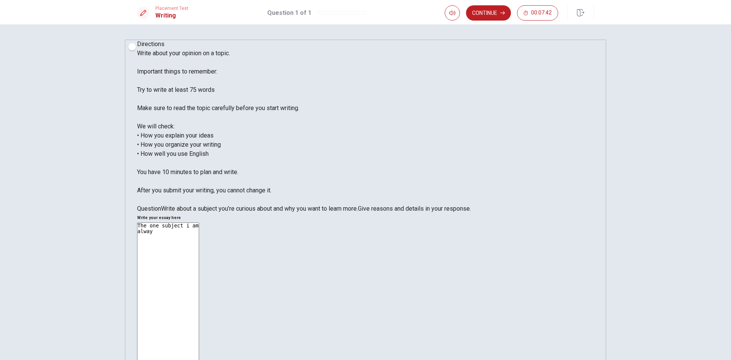
type textarea "x"
type textarea "The one subject i am always"
type textarea "x"
type textarea "The one subject i am always"
type textarea "x"
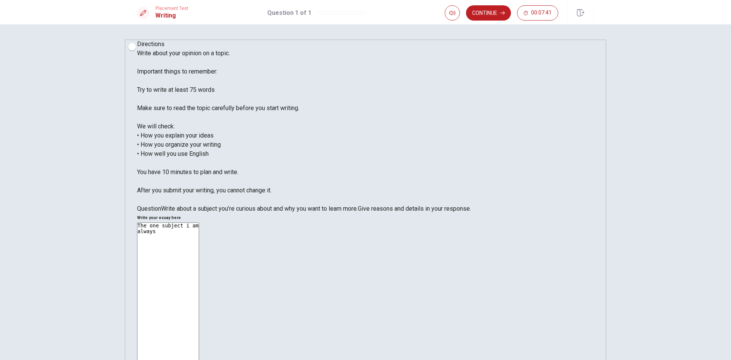
type textarea "The one subject i am always c"
type textarea "x"
type textarea "The one subject i am always cu"
type textarea "x"
type textarea "The one subject i am always cur"
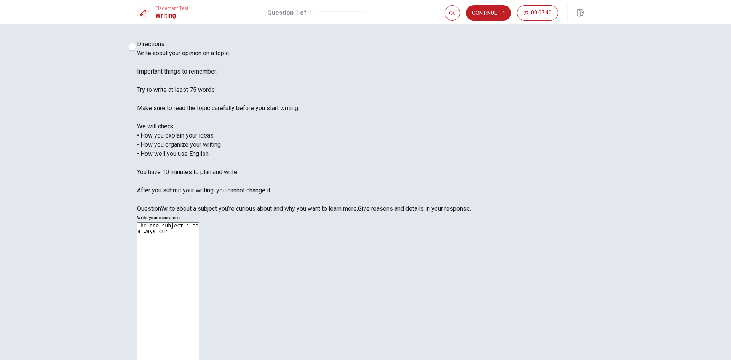
type textarea "x"
type textarea "The one subject i am always curi"
type textarea "x"
type textarea "The one subject i am always curio"
type textarea "x"
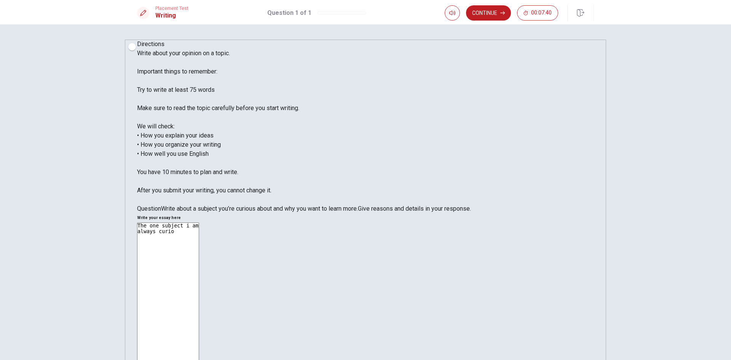
type textarea "The one subject i am always curiou"
type textarea "x"
type textarea "The one subject i am always curious"
type textarea "x"
type textarea "The one subject i am always curious"
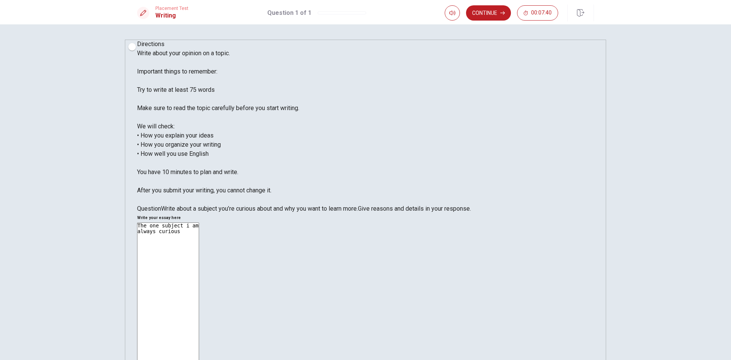
type textarea "x"
type textarea "The one subject i am always curious a"
type textarea "x"
type textarea "The one subject i am always curious ab"
type textarea "x"
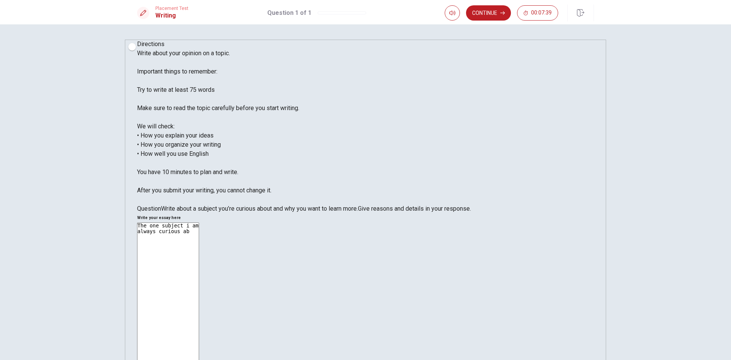
type textarea "The one subject i am always curious abo"
type textarea "x"
type textarea "The one subject i am always curious abou"
type textarea "x"
type textarea "The one subject i am always curious about"
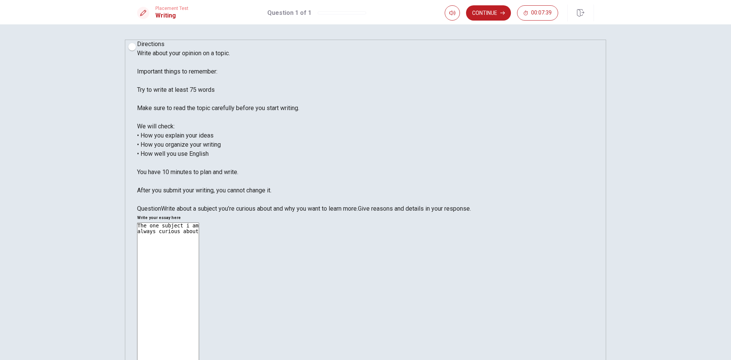
type textarea "x"
type textarea "The one subject i am always curious about"
type textarea "x"
type textarea "The one subject i am always curious about i"
type textarea "x"
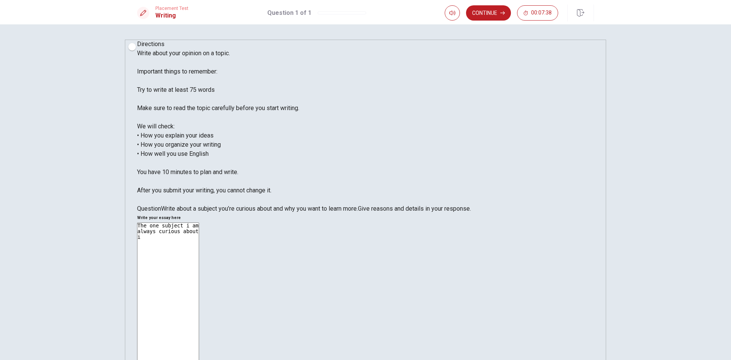
type textarea "The one subject i am always curious about is"
type textarea "x"
type textarea "The one subject i am always curious about is"
type textarea "x"
type textarea "The one subject i am always curious about is H"
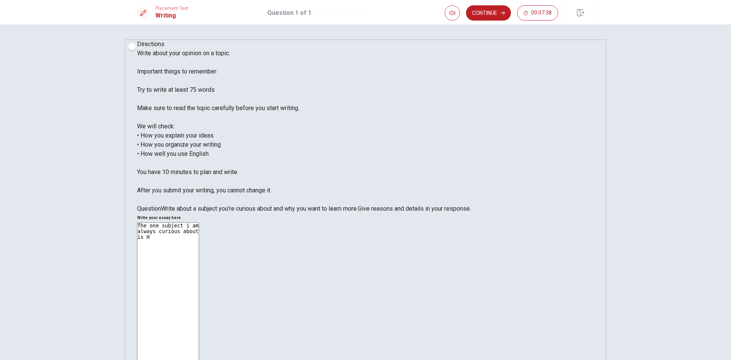
type textarea "x"
type textarea "The one subject i am always curious about is Hi"
type textarea "x"
type textarea "The one subject i am always curious about is His"
type textarea "x"
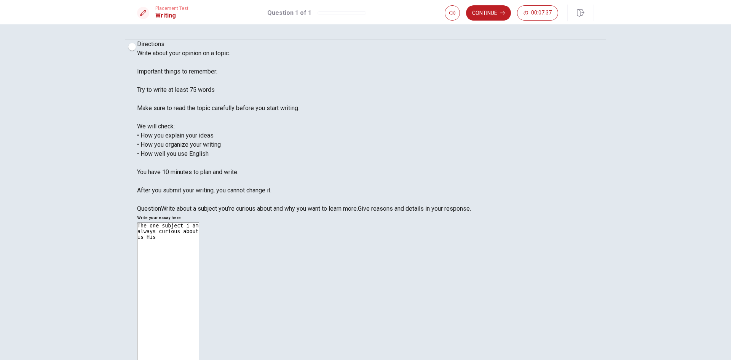
type textarea "The one subject i am always curious about is Hist"
type textarea "x"
type textarea "The one subject i am always curious about is Histo"
type textarea "x"
type textarea "The one subject i am always curious about is Histor"
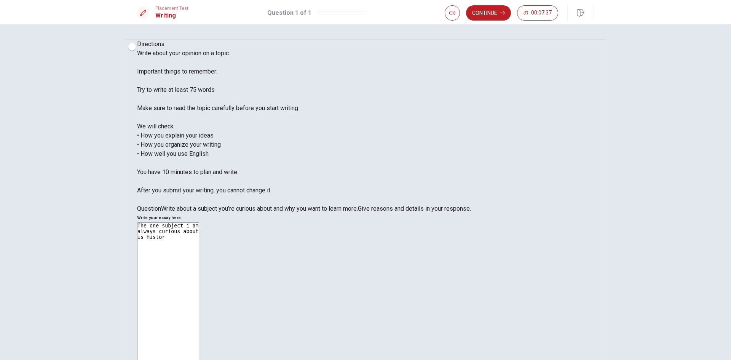
type textarea "x"
type textarea "The one subject i am always curious about is History"
type textarea "x"
type textarea "The one subject i am always curious about is History."
type textarea "x"
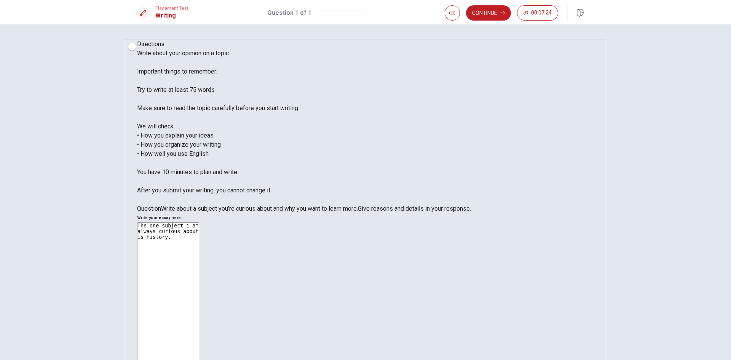
type textarea "The one subject i am always curious about is History."
type textarea "x"
type textarea "The one subject i am always curious about is History. I"
type textarea "x"
type textarea "The one subject i am always curious about is History. I"
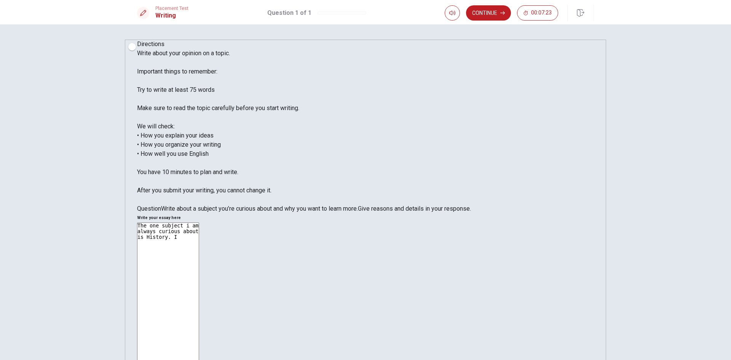
type textarea "x"
type textarea "The one subject i am always curious about is History. I h"
type textarea "x"
type textarea "The one subject i am always curious about is History. I ha"
type textarea "x"
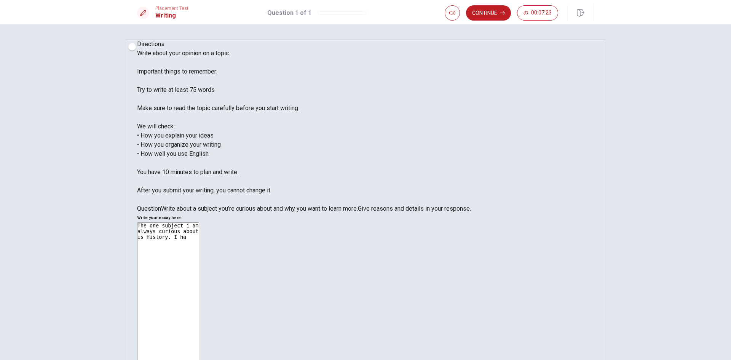
type textarea "The one subject i am always curious about is History. I hav"
type textarea "x"
type textarea "The one subject i am always curious about is History. I have"
type textarea "x"
type textarea "The one subject i am always curious about is History. I have"
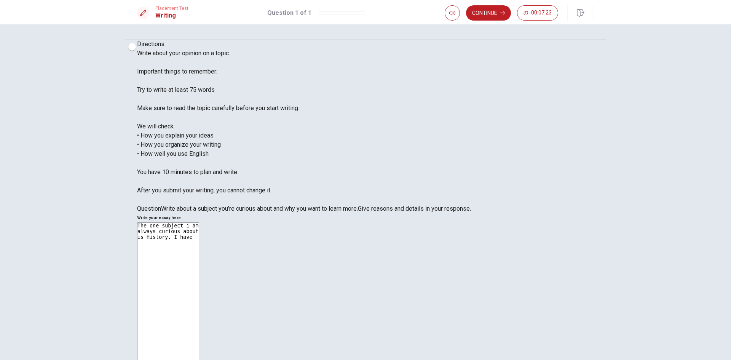
type textarea "x"
type textarea "The one subject i am always curious about is History. I have a"
type textarea "x"
type textarea "The one subject i am always curious about is History. I have al"
type textarea "x"
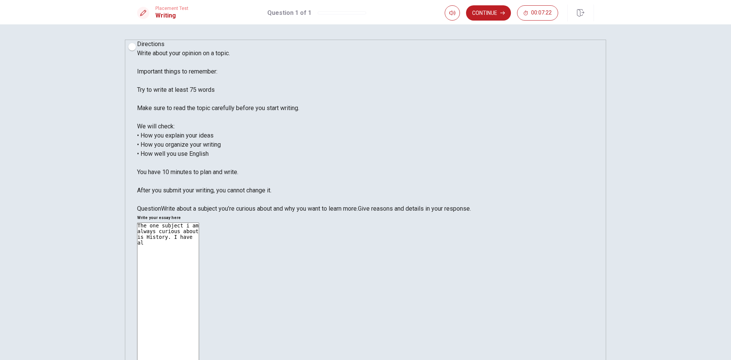
type textarea "The one subject i am always curious about is History. I have alw"
type textarea "x"
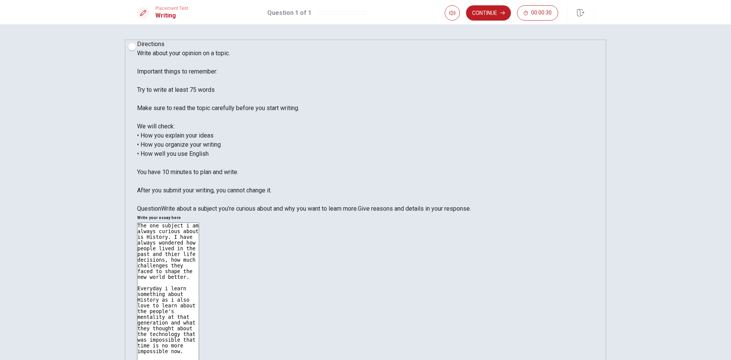
click at [199, 222] on textarea "The one subject i am always curious about is History. I have always wondered ho…" at bounding box center [168, 335] width 62 height 227
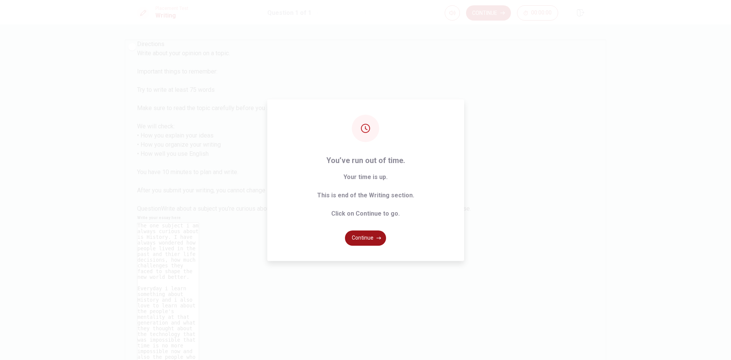
click at [371, 240] on button "Continue" at bounding box center [365, 237] width 41 height 15
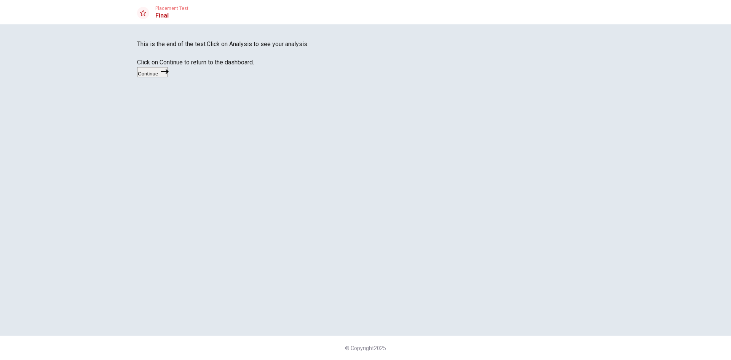
click at [168, 77] on button "Continue" at bounding box center [152, 72] width 31 height 10
